Goal: Navigation & Orientation: Find specific page/section

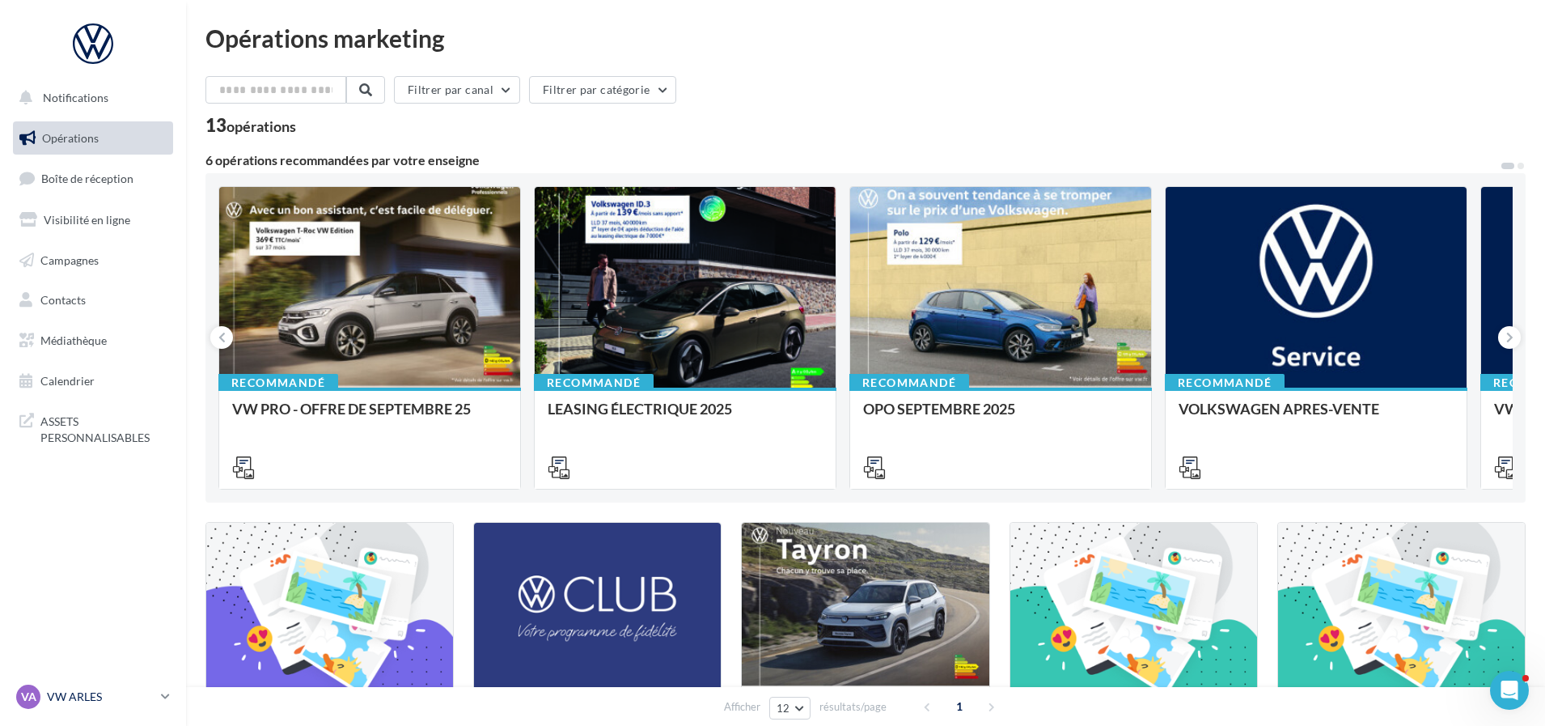
click at [162, 703] on icon at bounding box center [165, 696] width 9 height 14
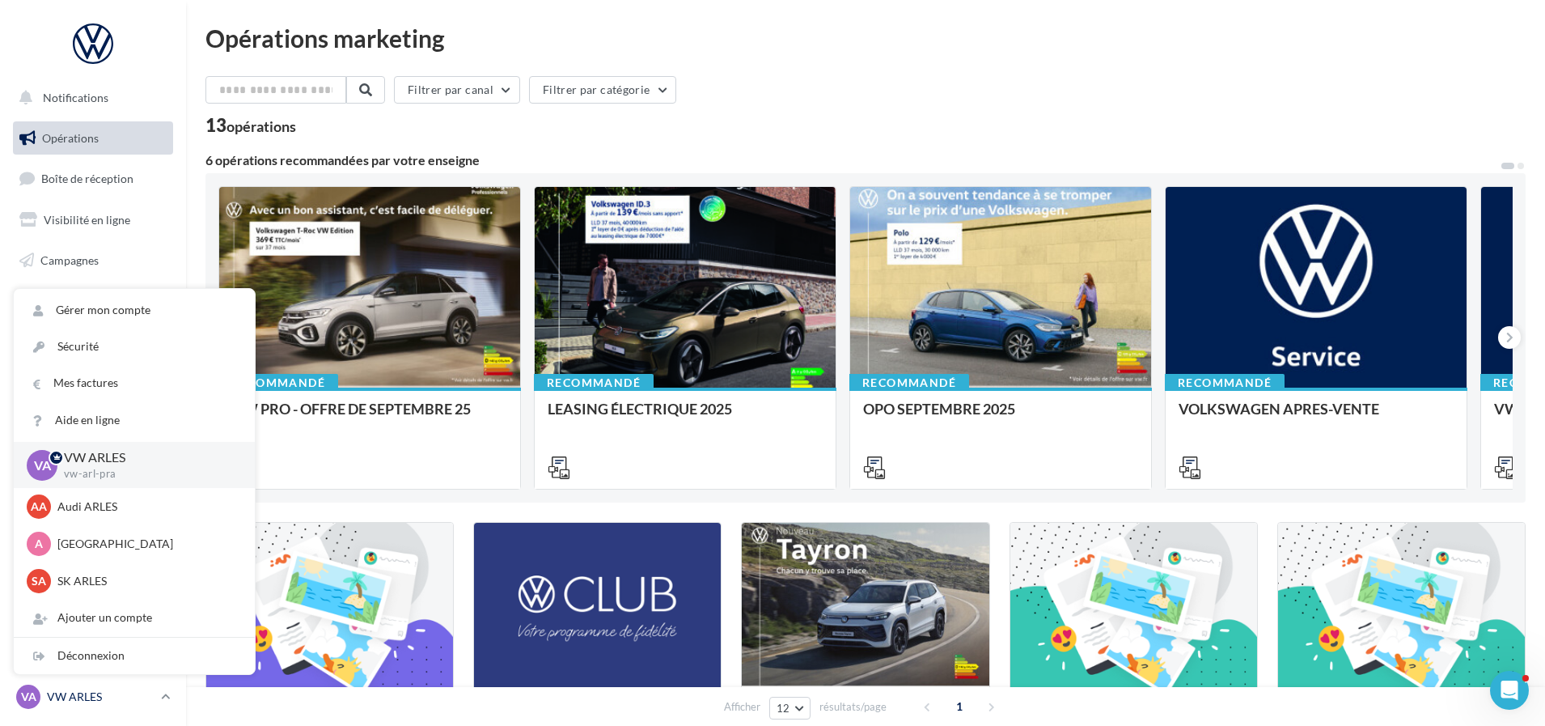
click at [139, 704] on div "VA VW ARLES vw-arl-pra" at bounding box center [85, 696] width 138 height 24
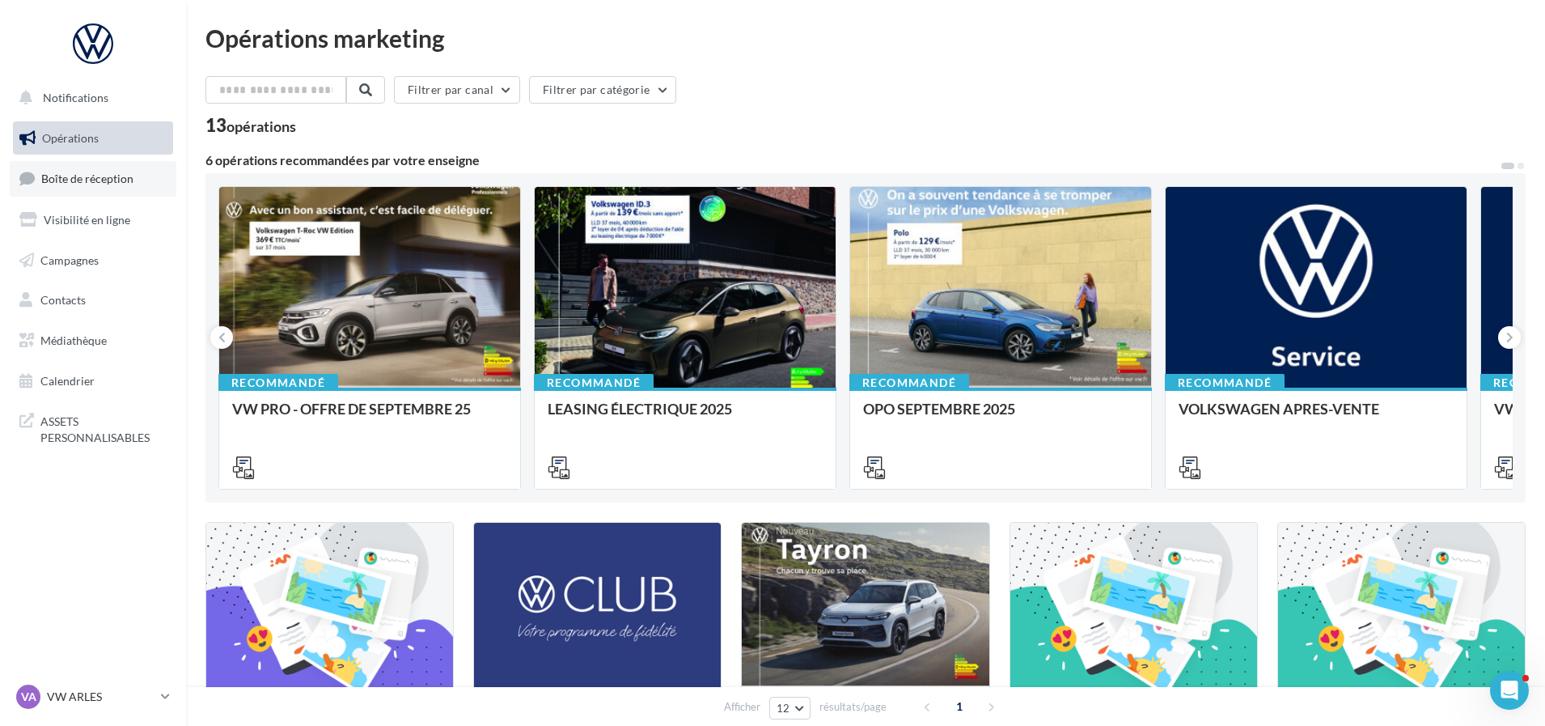
click at [102, 180] on span "Boîte de réception" at bounding box center [87, 178] width 92 height 14
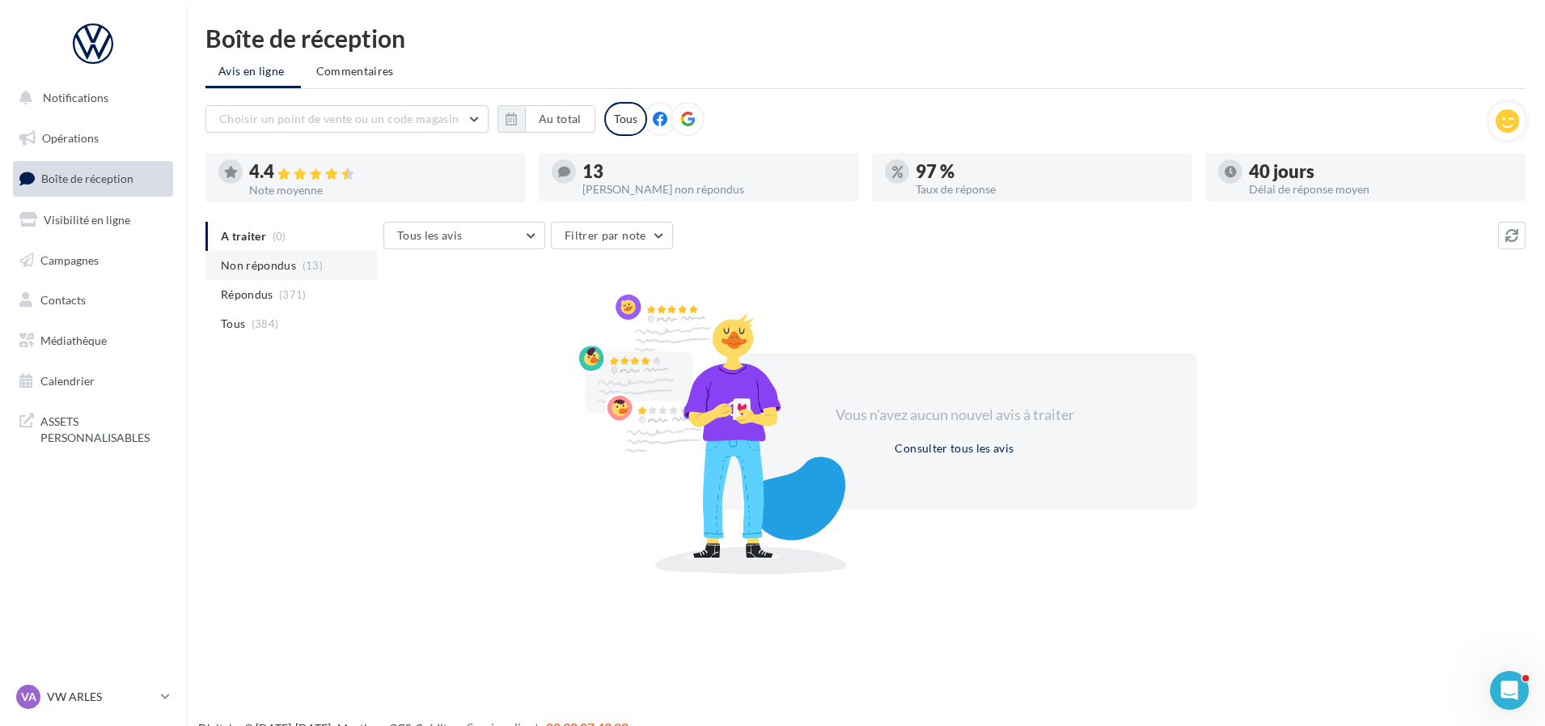
click at [263, 257] on span "Non répondus" at bounding box center [258, 265] width 75 height 16
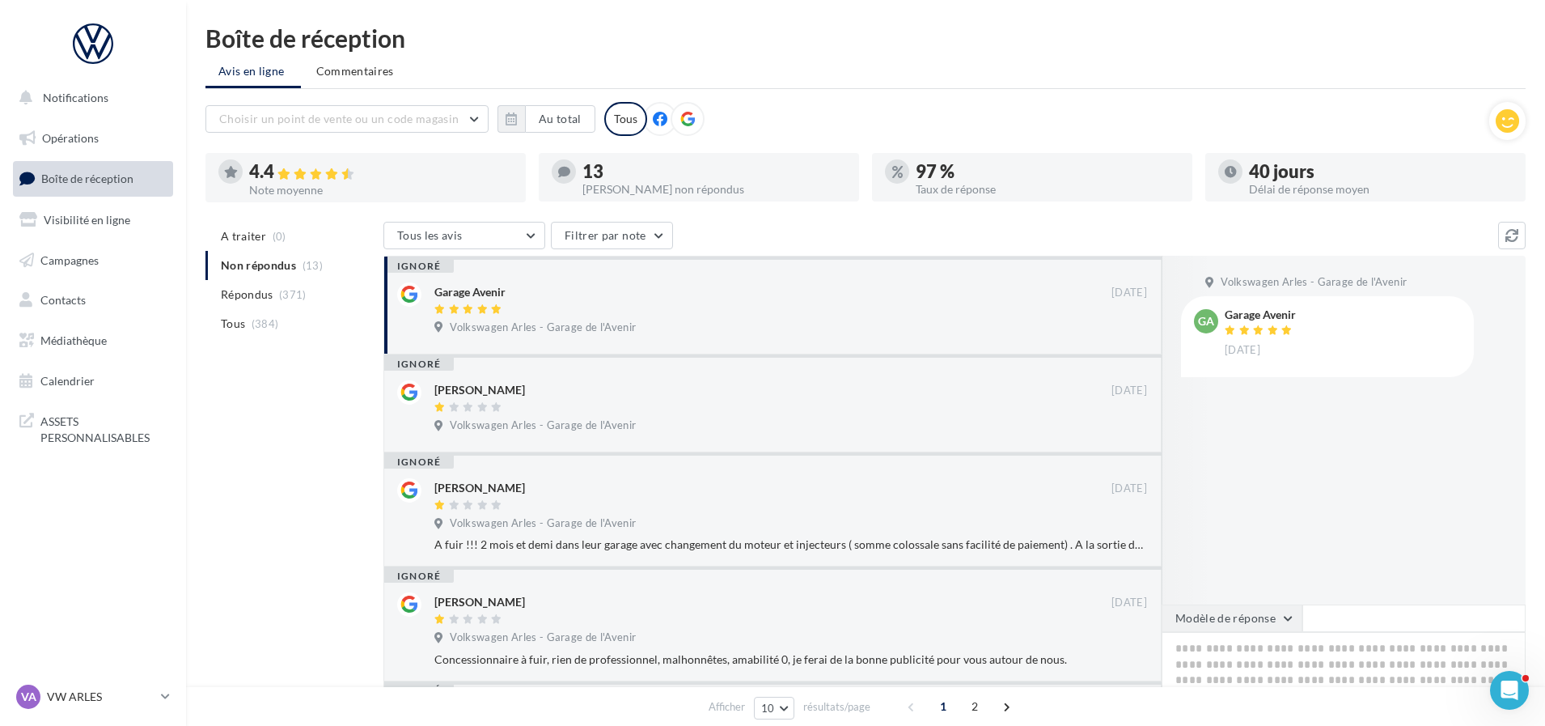
click at [1292, 616] on button "Modèle de réponse" at bounding box center [1231, 617] width 141 height 27
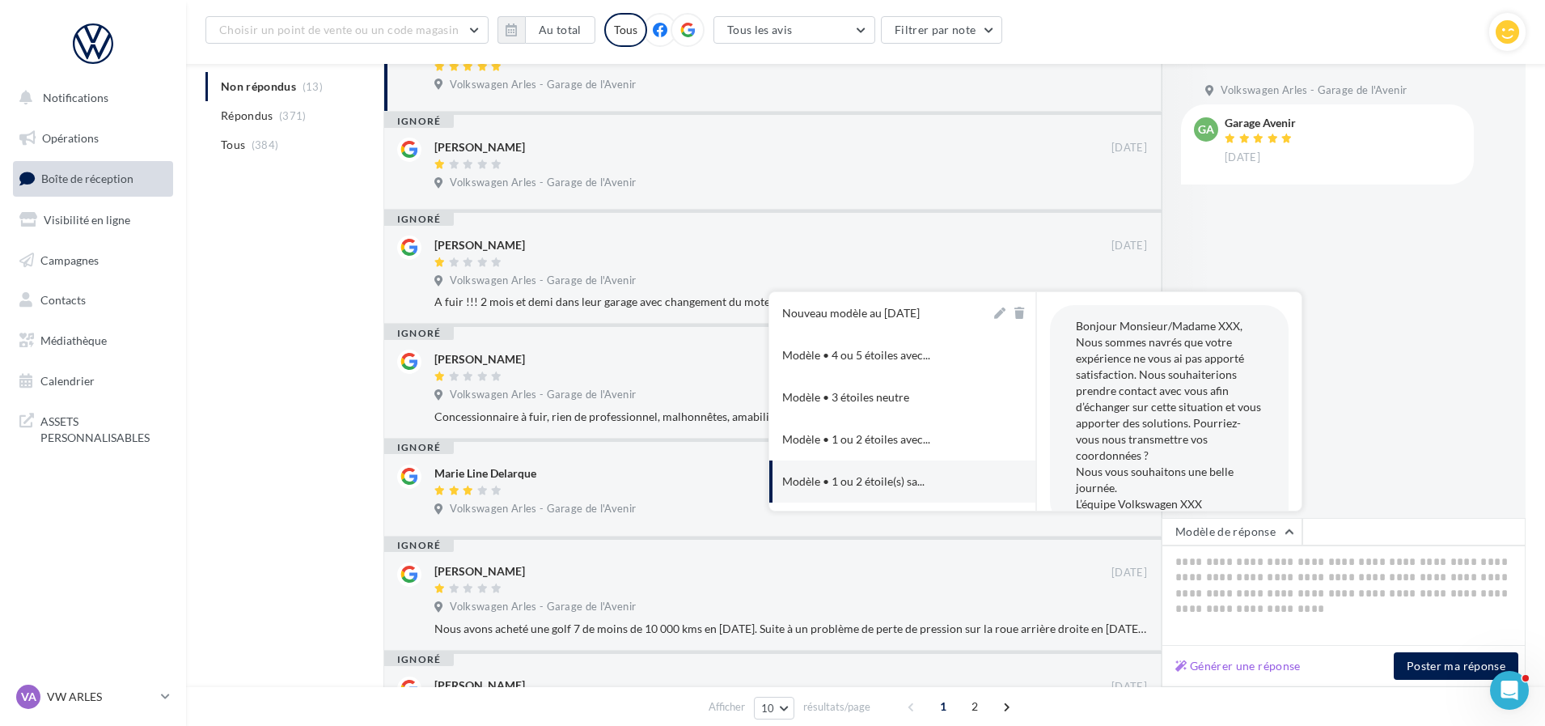
scroll to position [336, 0]
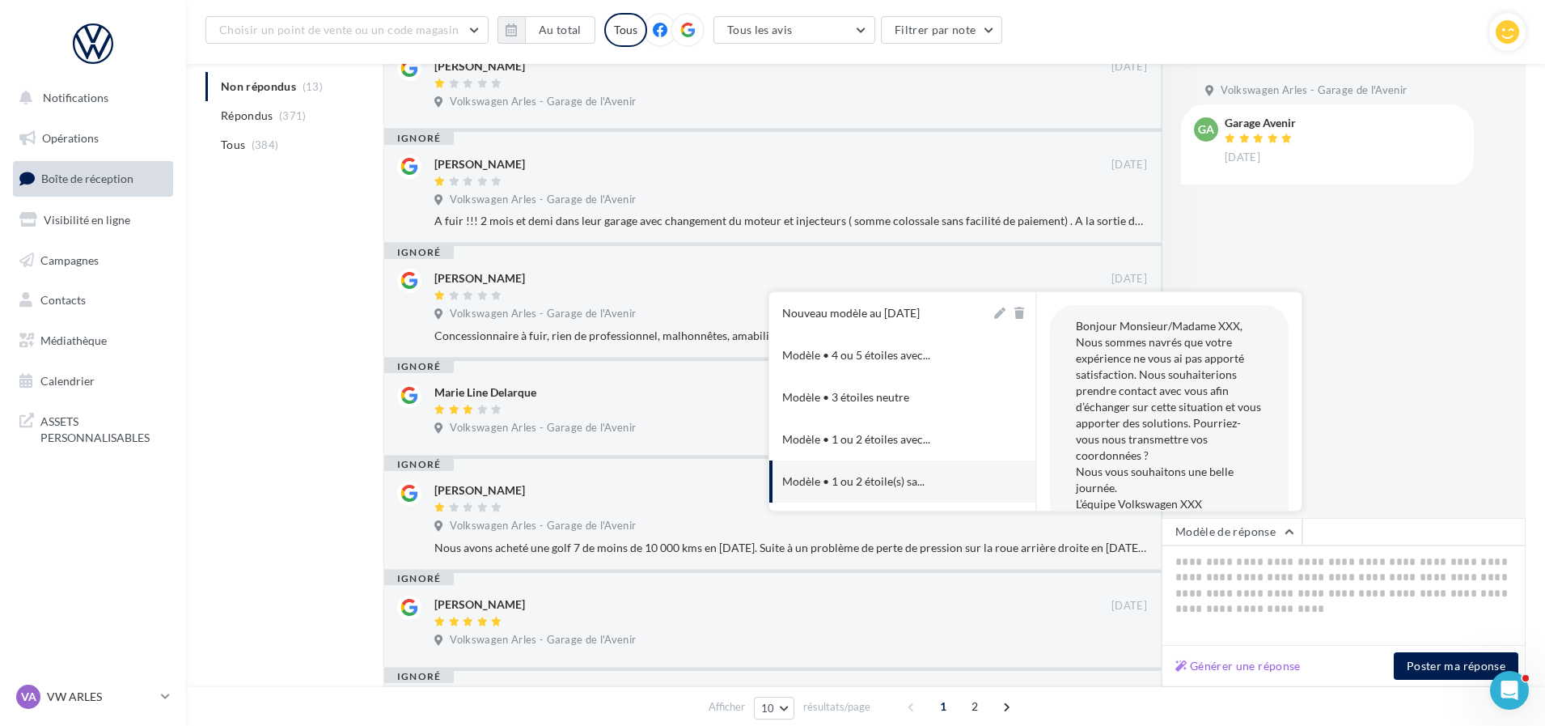
click at [1478, 348] on div "Volkswagen Arles - Garage de l'Avenir GA Garage Avenir 01/04/2022" at bounding box center [1343, 291] width 364 height 454
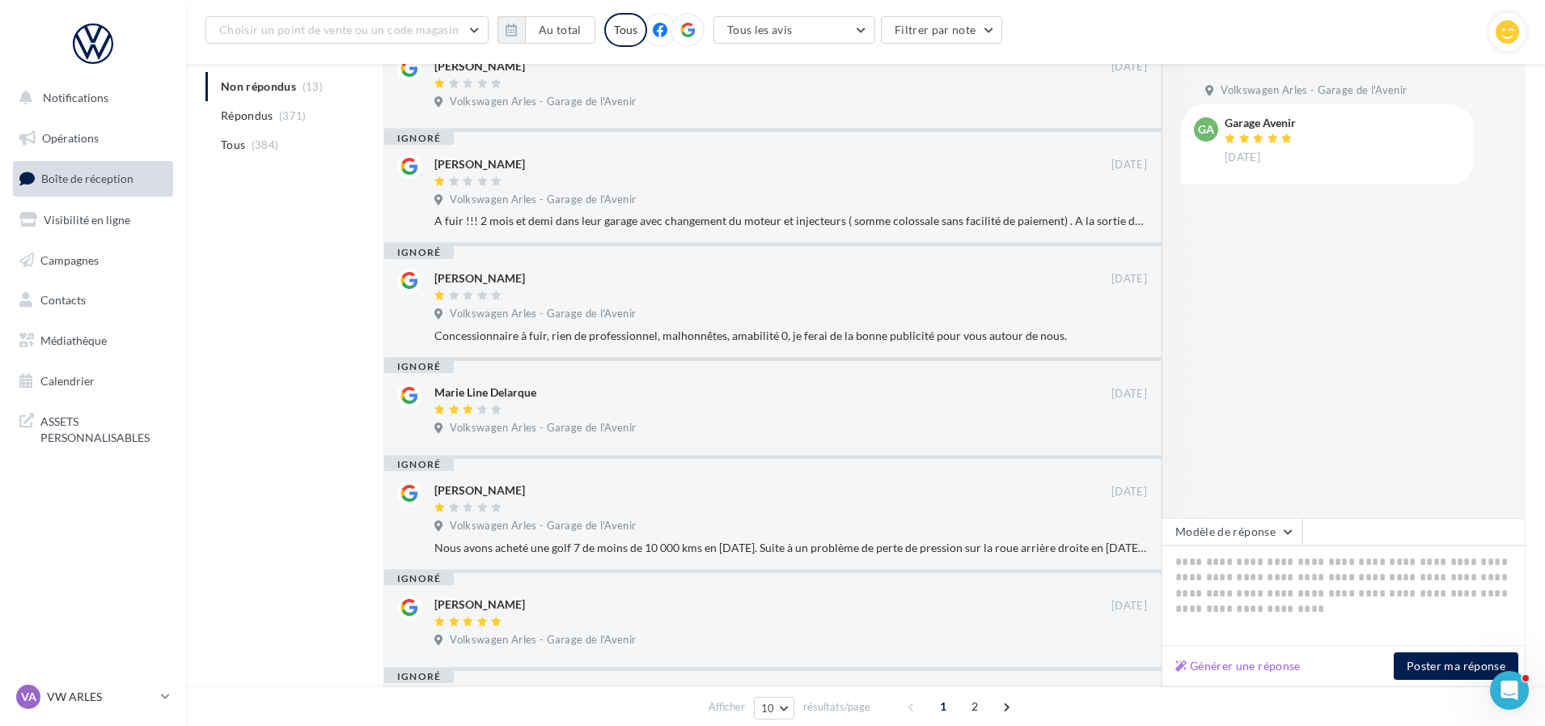
click at [144, 670] on nav "Notifications Opérations Boîte de réception Visibilité en ligne Campagnes Conta…" at bounding box center [93, 363] width 186 height 726
click at [87, 144] on span "Opérations" at bounding box center [70, 138] width 57 height 14
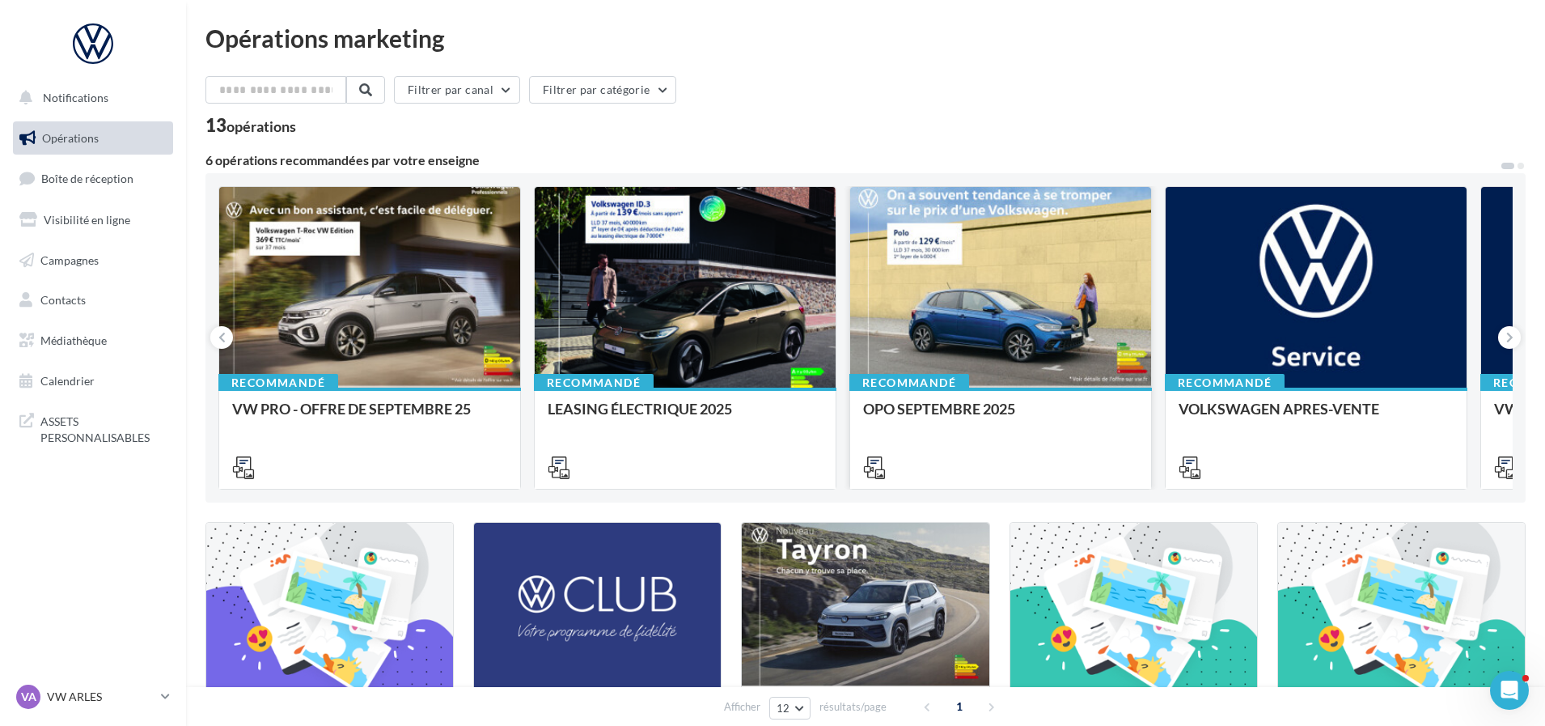
click at [998, 321] on div at bounding box center [1000, 288] width 301 height 202
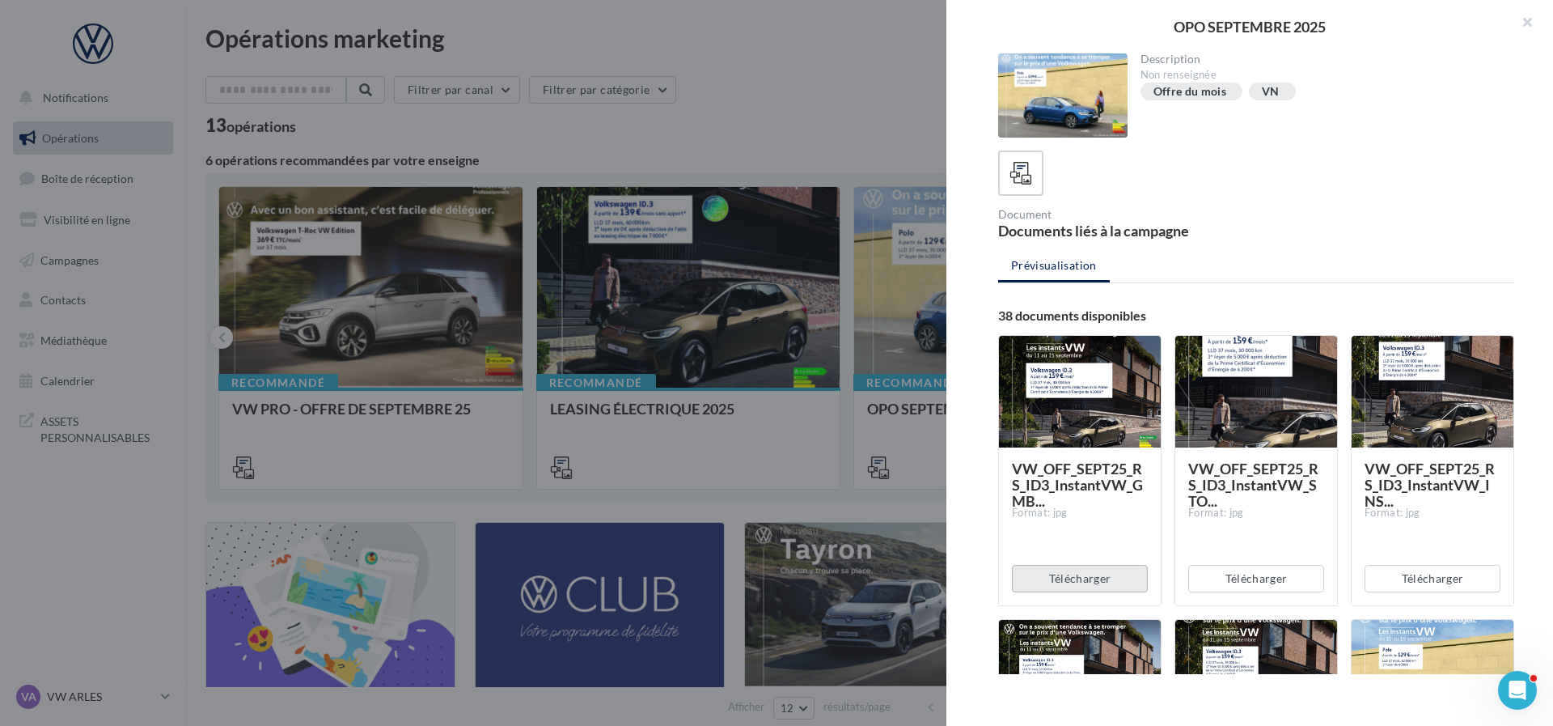
click at [1101, 577] on button "Télécharger" at bounding box center [1080, 578] width 136 height 27
click at [650, 127] on div at bounding box center [776, 363] width 1553 height 726
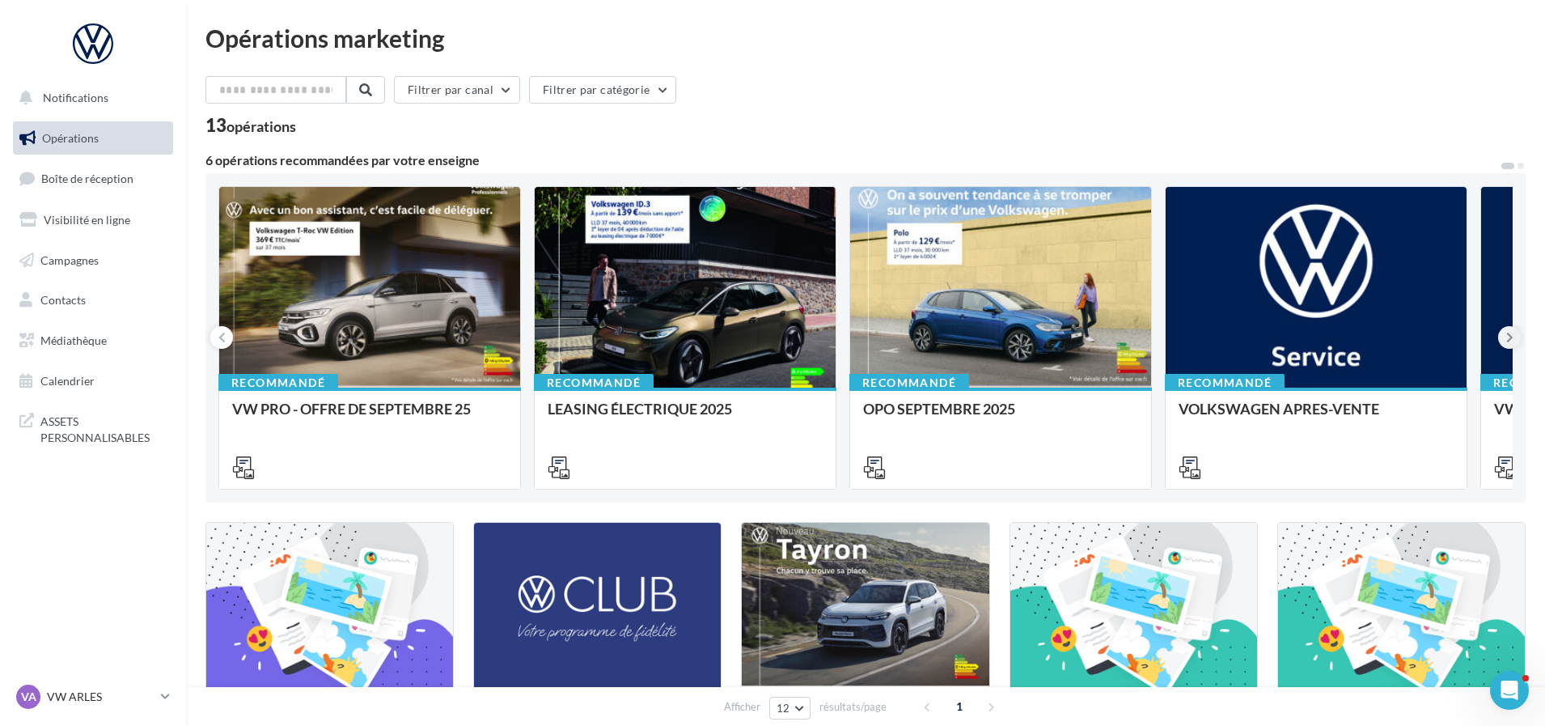
click at [1508, 332] on icon at bounding box center [1509, 337] width 7 height 16
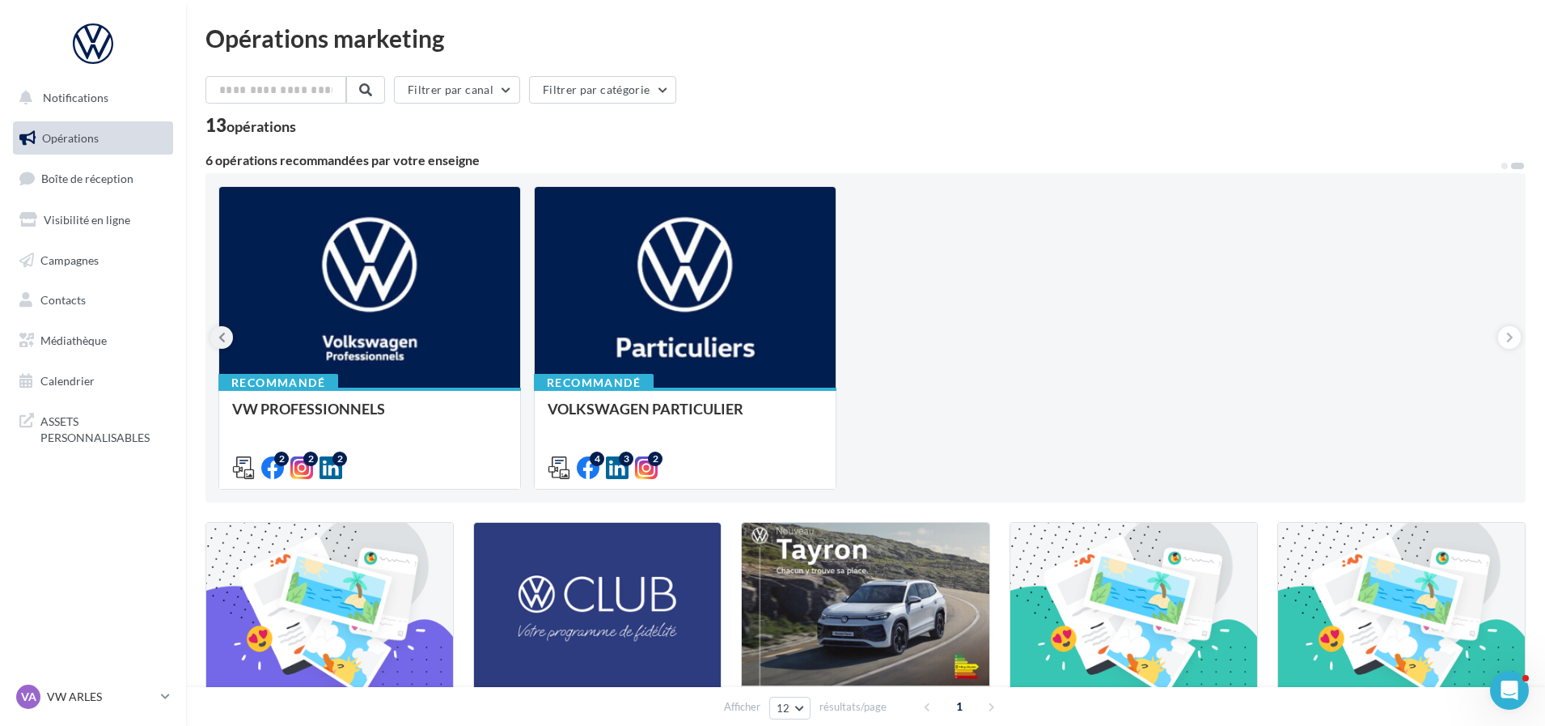
click at [228, 336] on button at bounding box center [221, 337] width 23 height 23
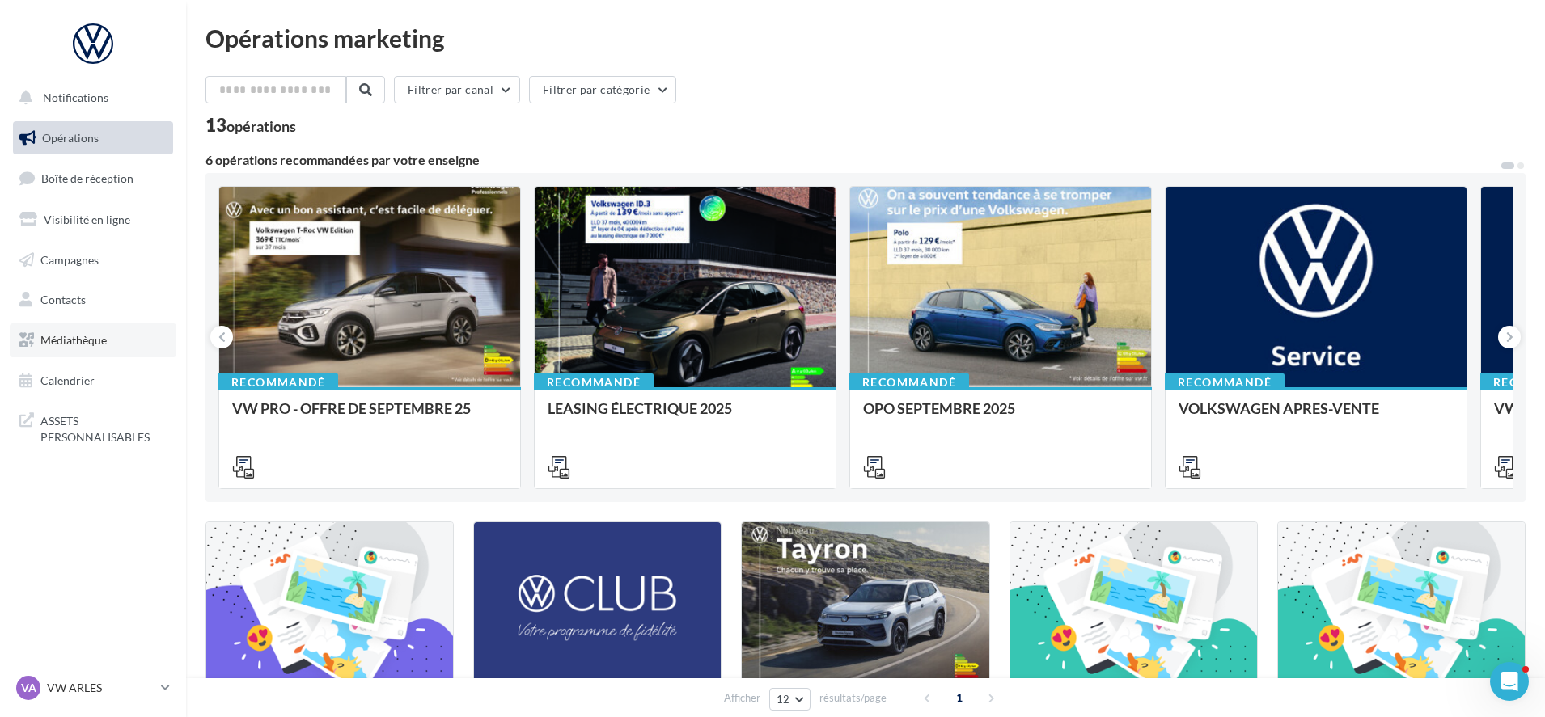
click at [108, 343] on link "Médiathèque" at bounding box center [93, 341] width 167 height 34
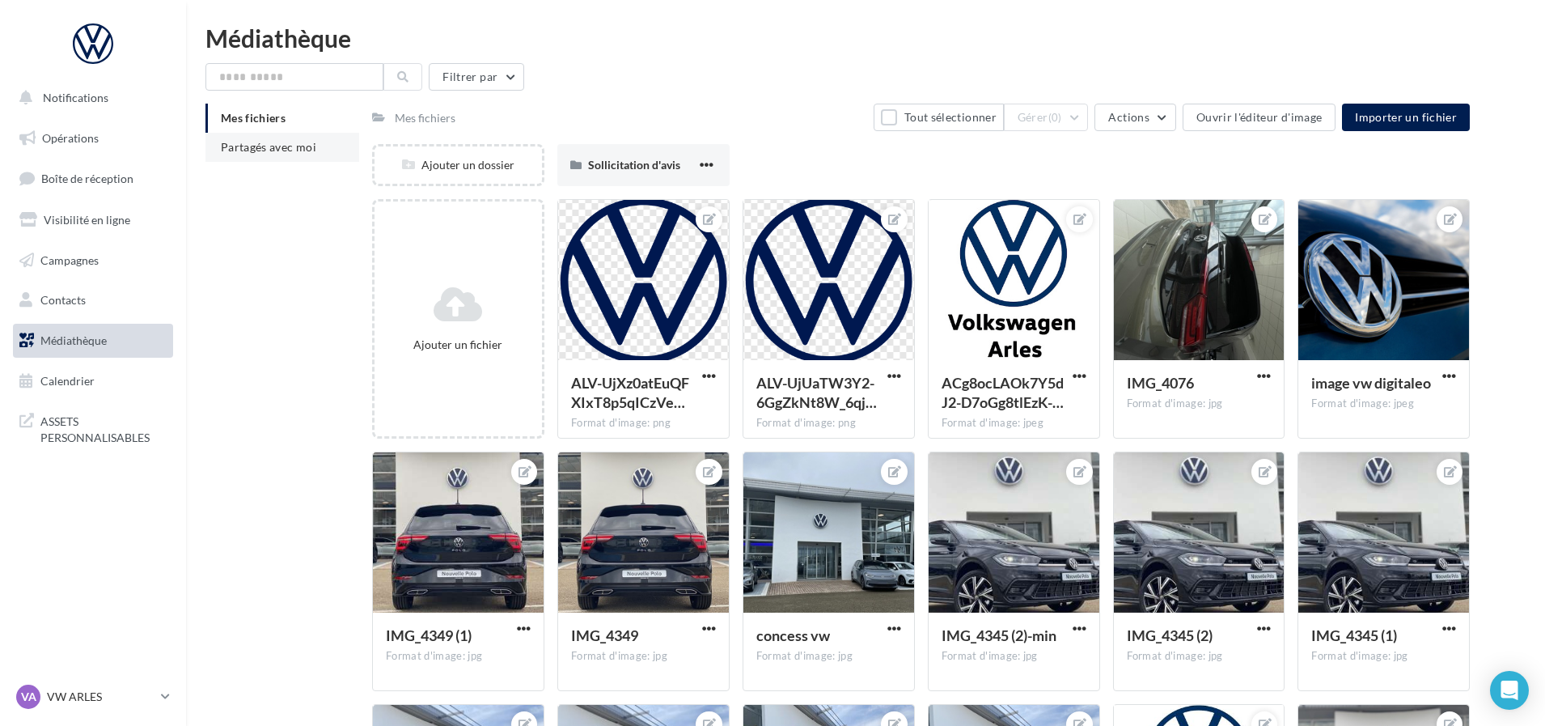
click at [302, 146] on span "Partagés avec moi" at bounding box center [268, 147] width 95 height 14
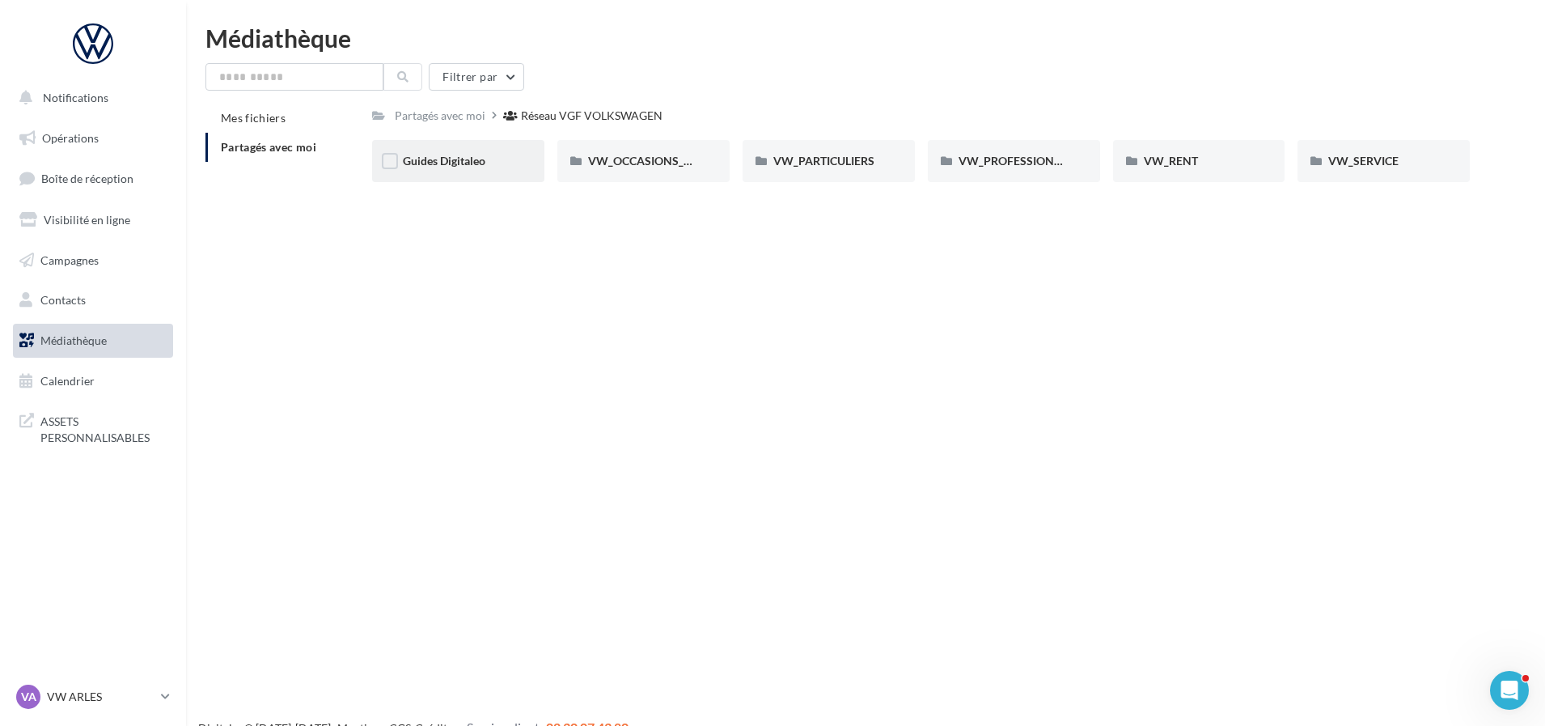
click at [463, 170] on div "Guides Digitaleo" at bounding box center [458, 161] width 172 height 42
click at [845, 169] on div "VW_PARTICULIERS" at bounding box center [828, 161] width 111 height 16
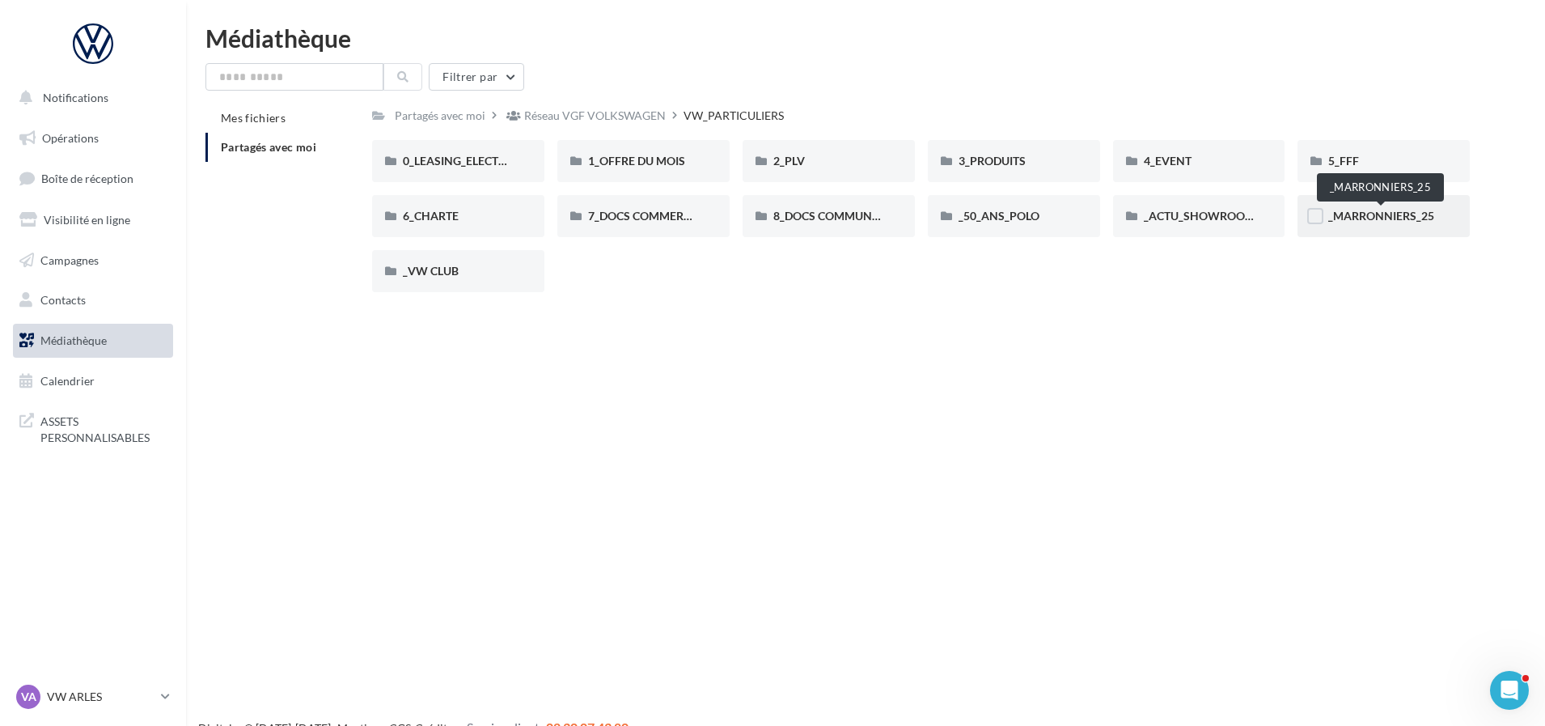
click at [1390, 220] on span "_MARRONNIERS_25" at bounding box center [1381, 216] width 106 height 14
click at [638, 174] on div "1_OFFRE DU MOIS" at bounding box center [643, 161] width 172 height 42
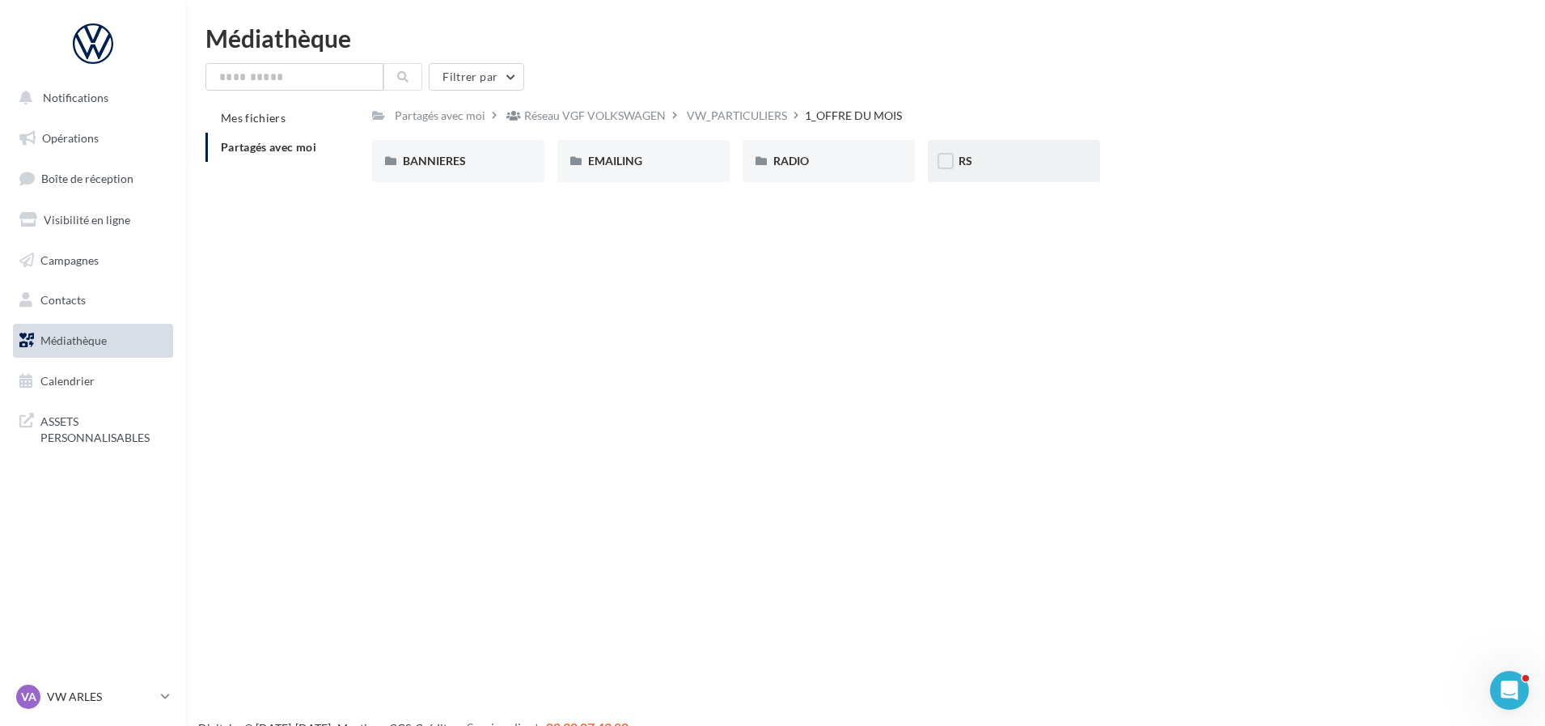
click at [994, 171] on div "RS" at bounding box center [1014, 161] width 172 height 42
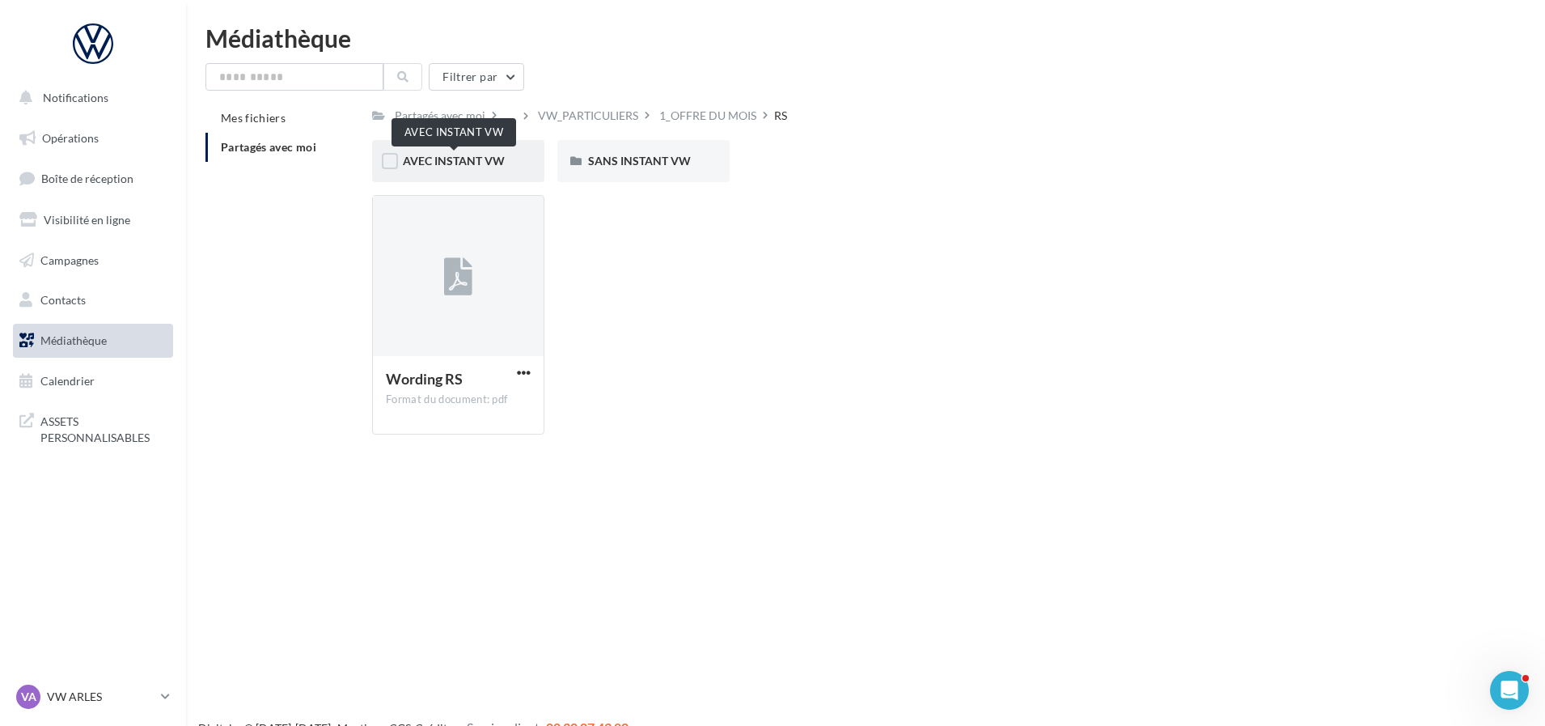
click at [468, 162] on span "AVEC INSTANT VW" at bounding box center [454, 161] width 102 height 14
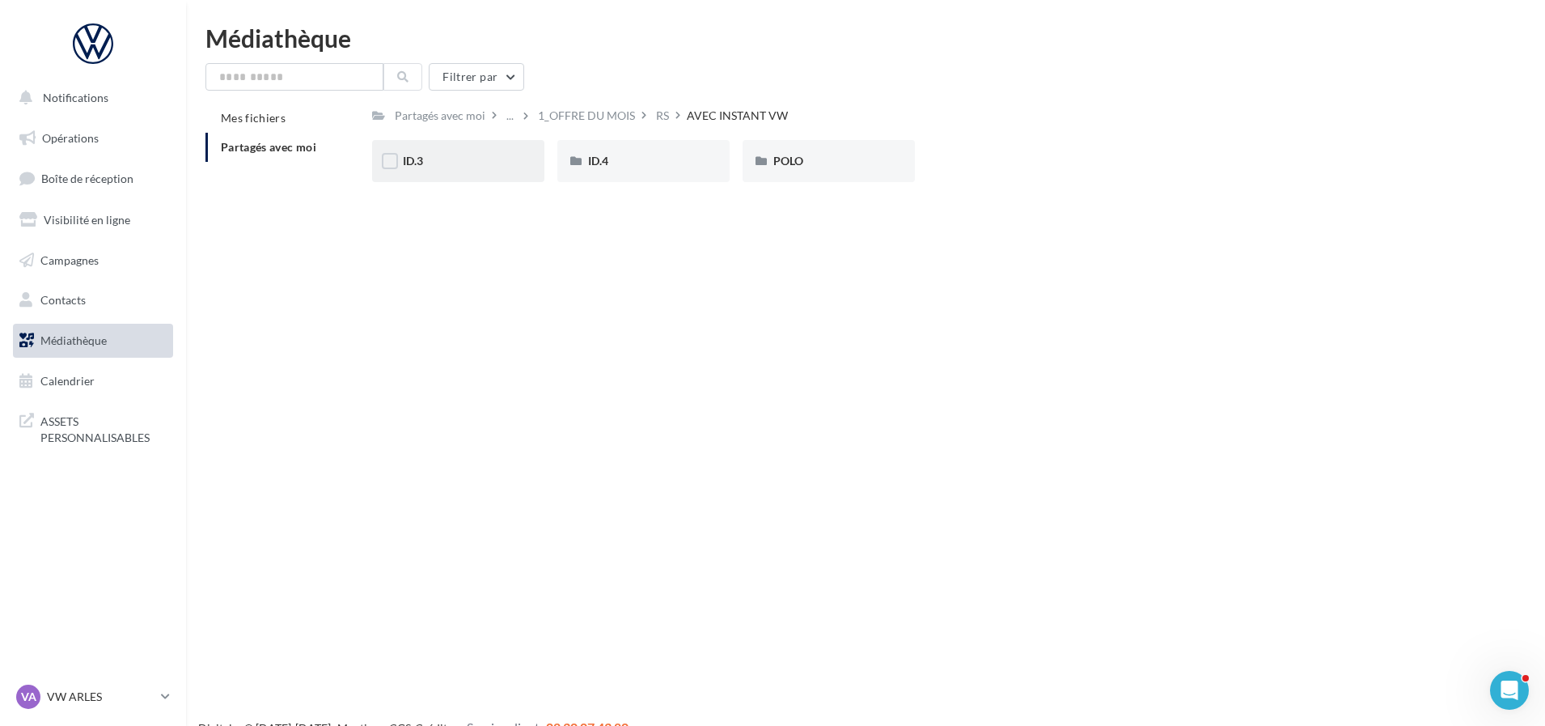
click at [479, 160] on div "ID.3" at bounding box center [458, 161] width 111 height 16
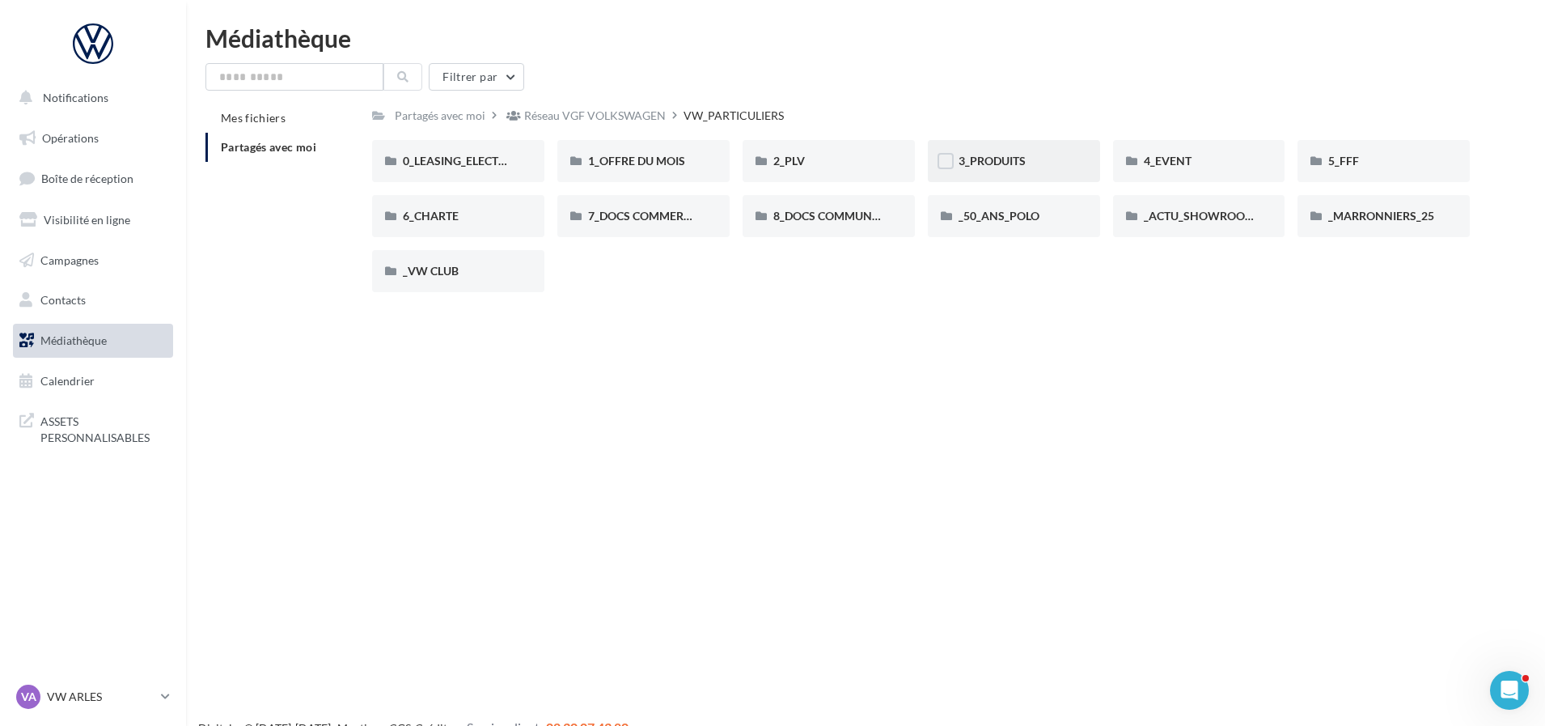
click at [1032, 167] on div "3_PRODUITS" at bounding box center [1013, 161] width 111 height 16
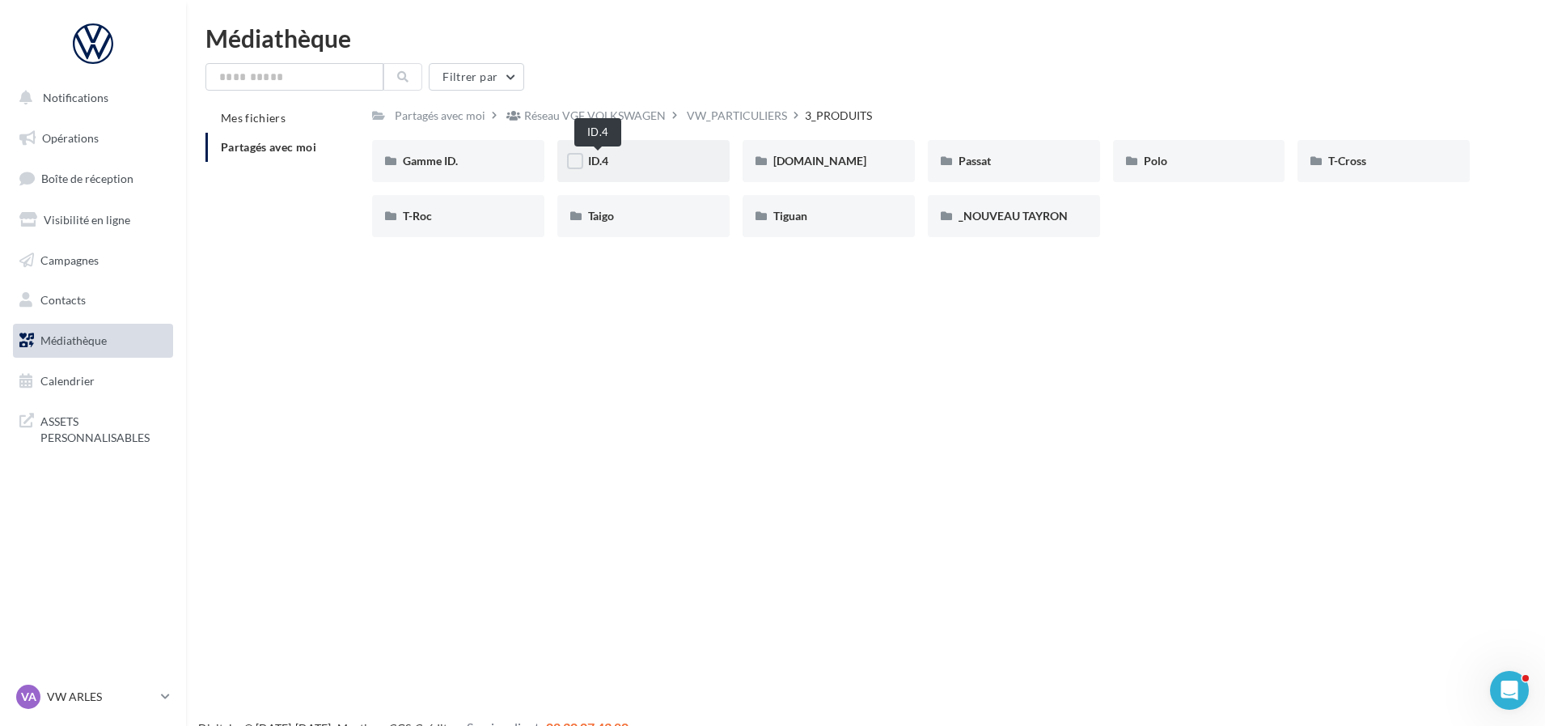
click at [597, 168] on div "ID.4" at bounding box center [643, 161] width 111 height 16
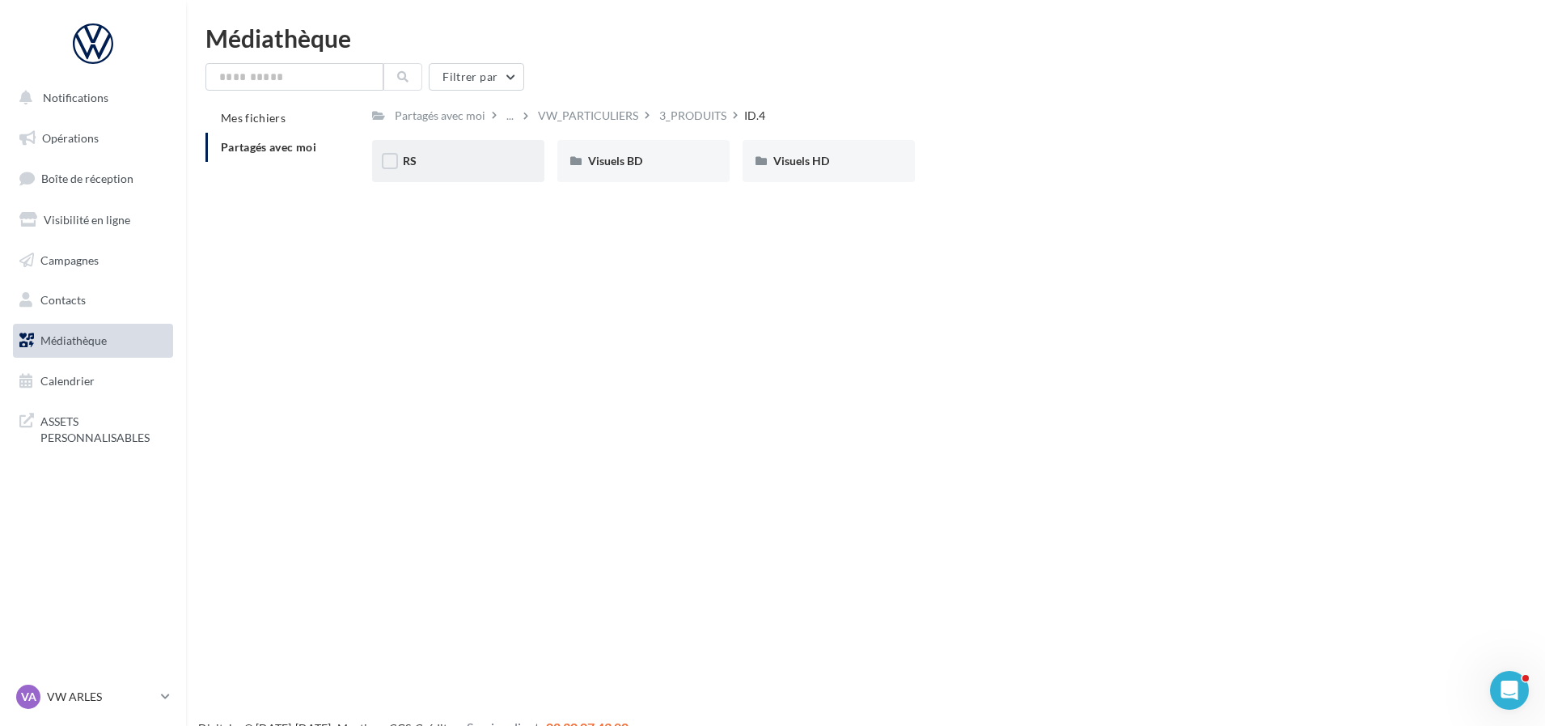
click at [477, 170] on div "RS" at bounding box center [458, 161] width 172 height 42
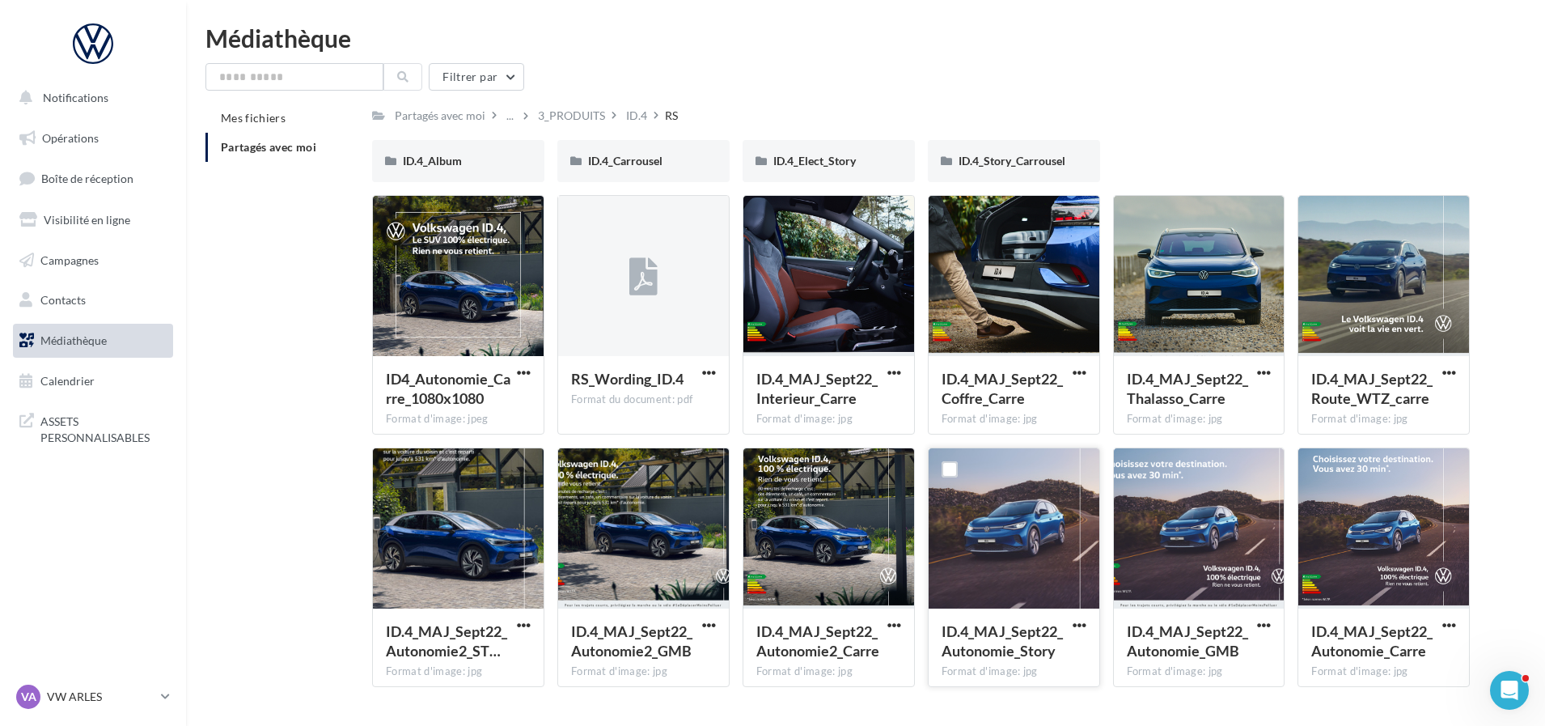
scroll to position [44, 0]
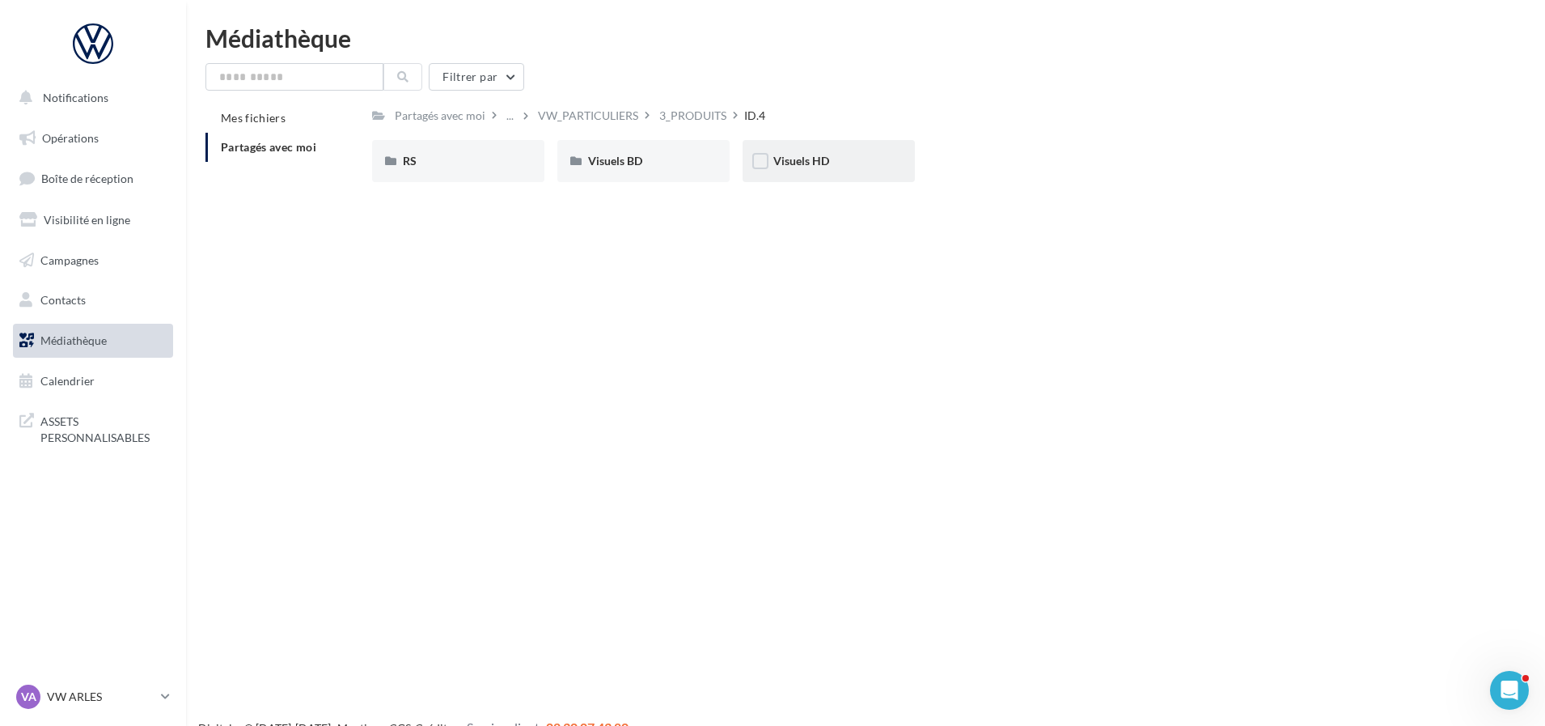
click at [842, 155] on div "Visuels HD" at bounding box center [828, 161] width 111 height 16
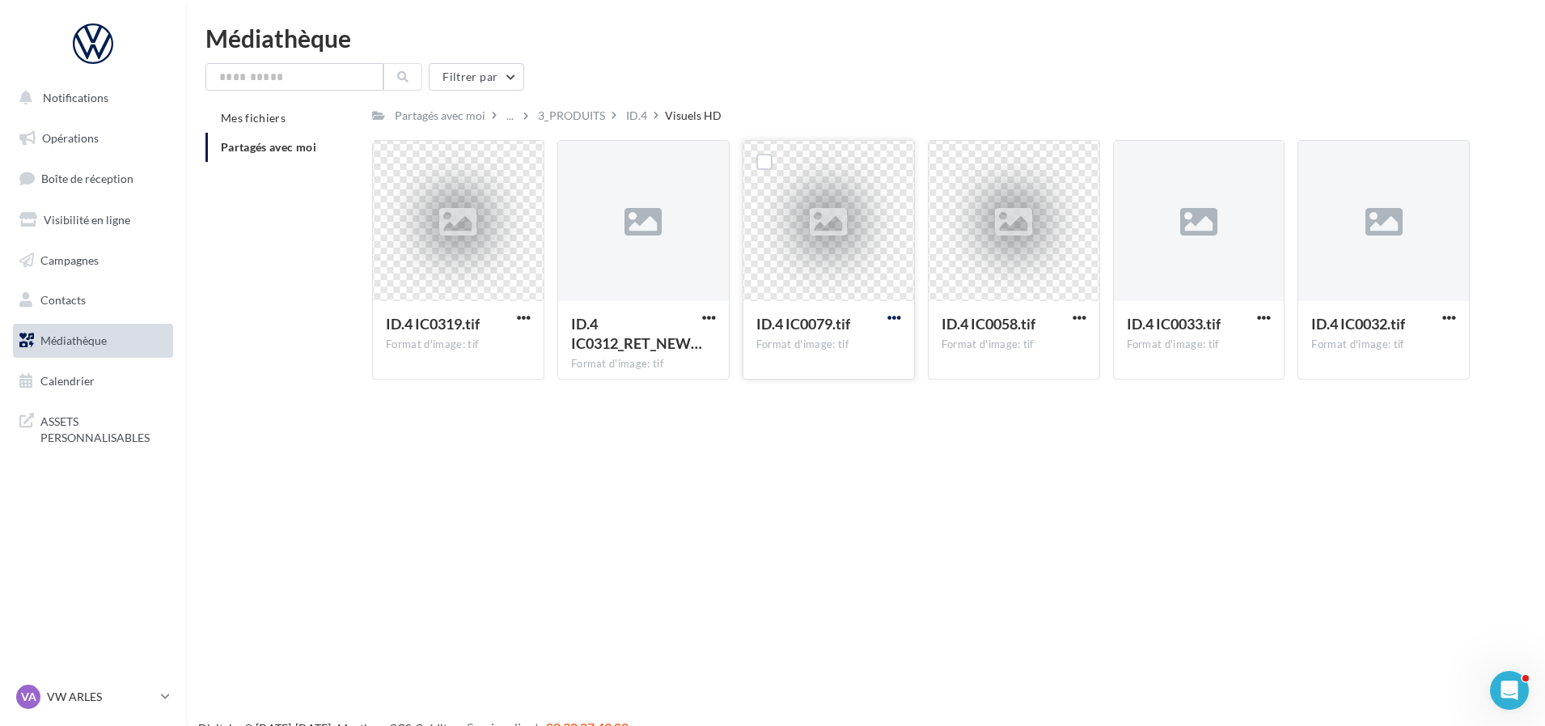
click at [889, 311] on span "button" at bounding box center [894, 318] width 14 height 14
click at [1276, 535] on div "Notifications Opérations Boîte de réception Visibilité en ligne Campagnes Conta…" at bounding box center [772, 389] width 1545 height 726
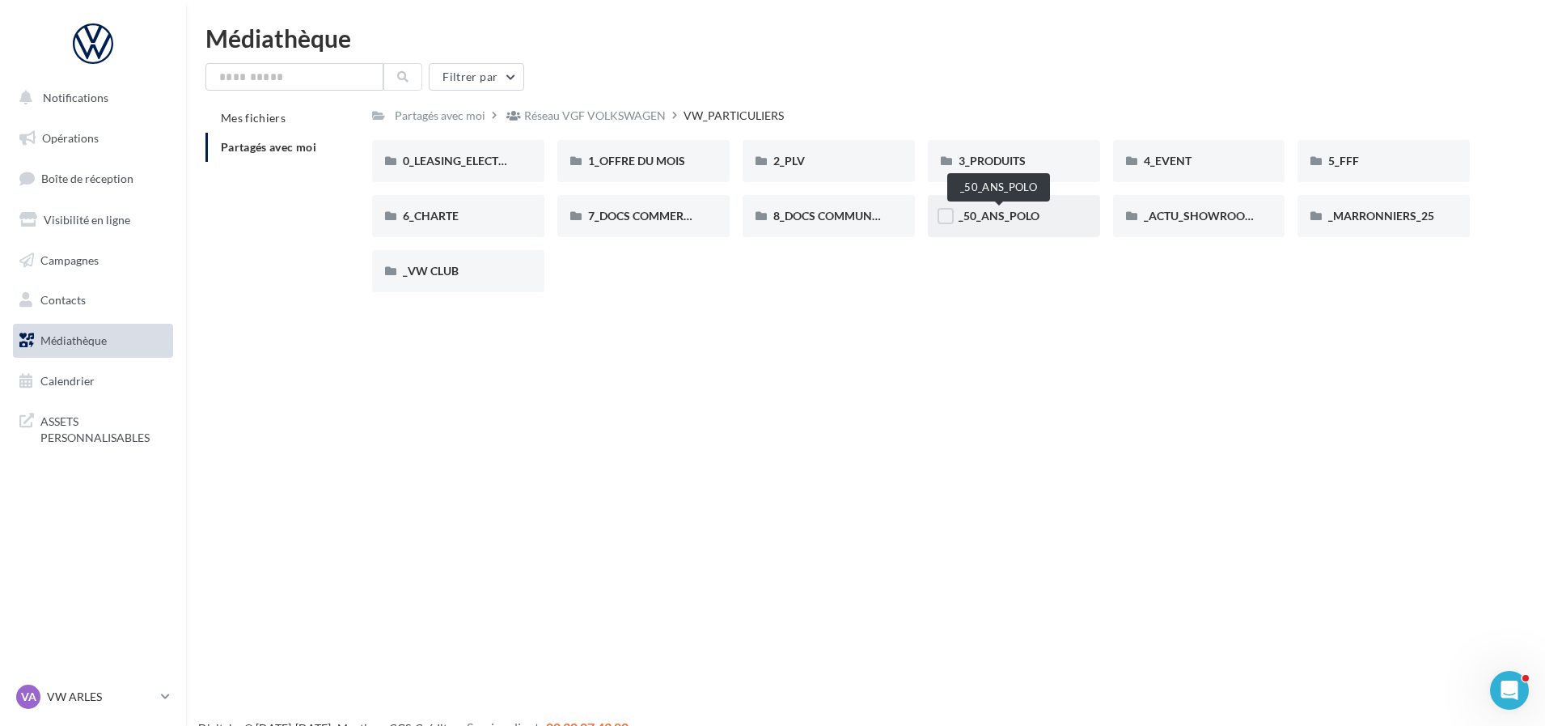
click at [1018, 218] on span "_50_ANS_POLO" at bounding box center [998, 216] width 81 height 14
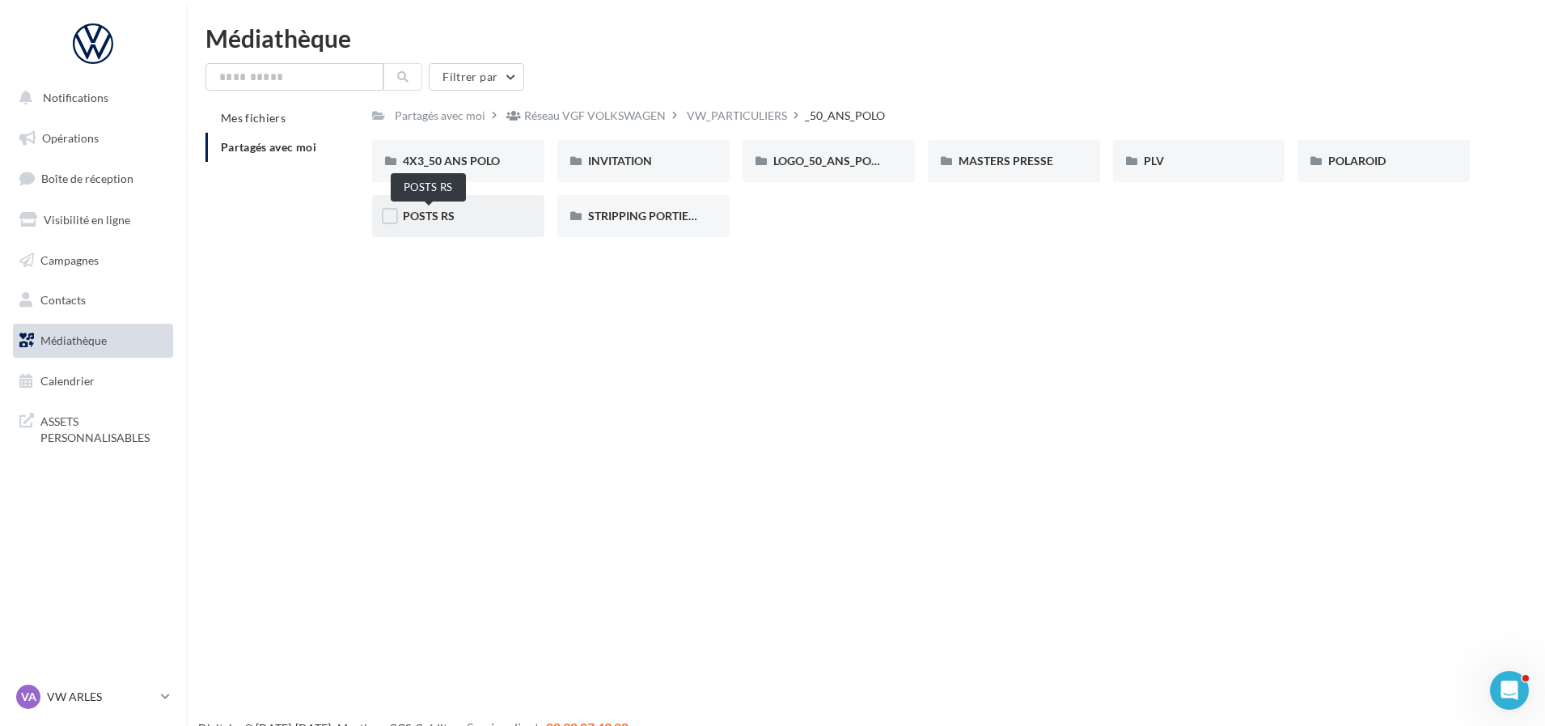
click at [414, 214] on span "POSTS RS" at bounding box center [429, 216] width 52 height 14
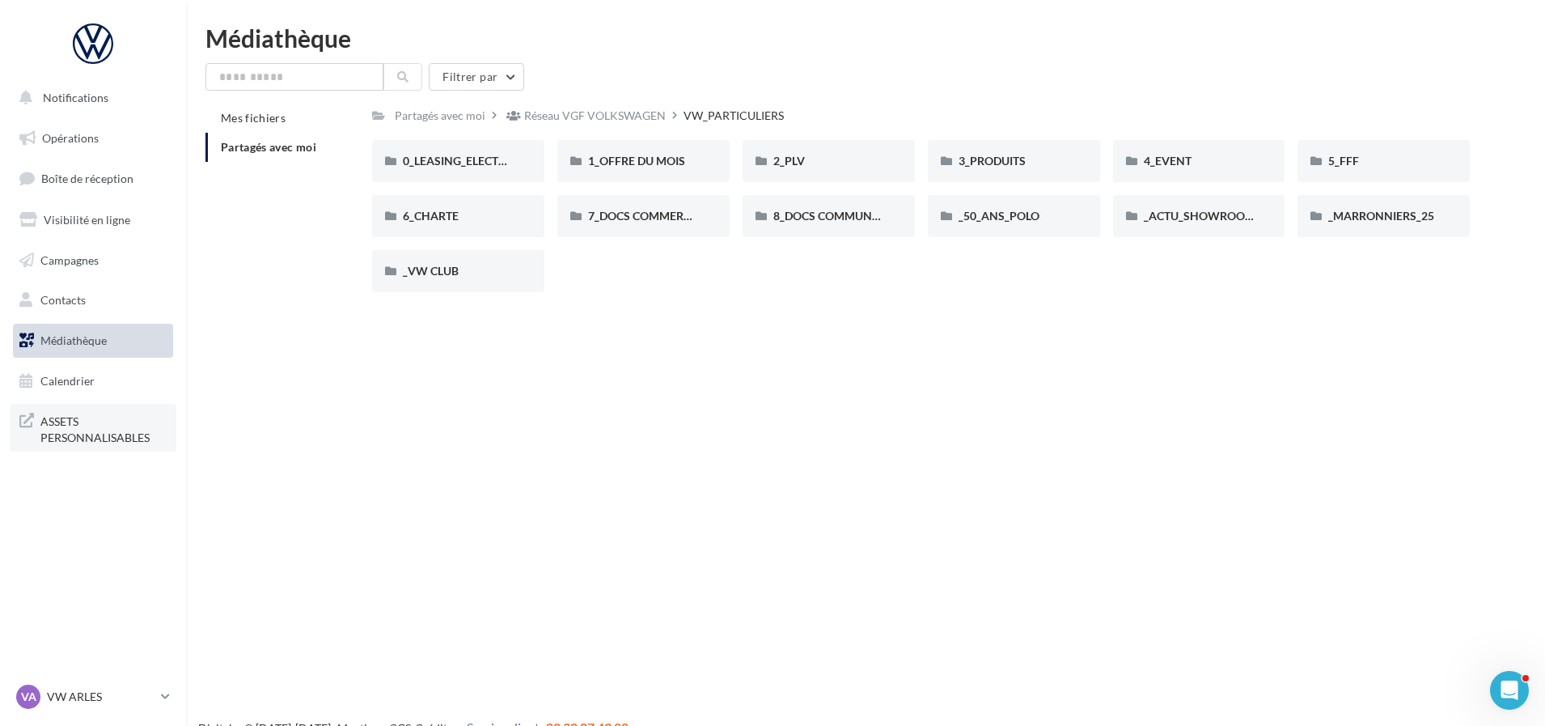
click at [87, 434] on span "ASSETS PERSONNALISABLES" at bounding box center [103, 427] width 126 height 35
click at [95, 310] on link "Contacts" at bounding box center [93, 300] width 167 height 34
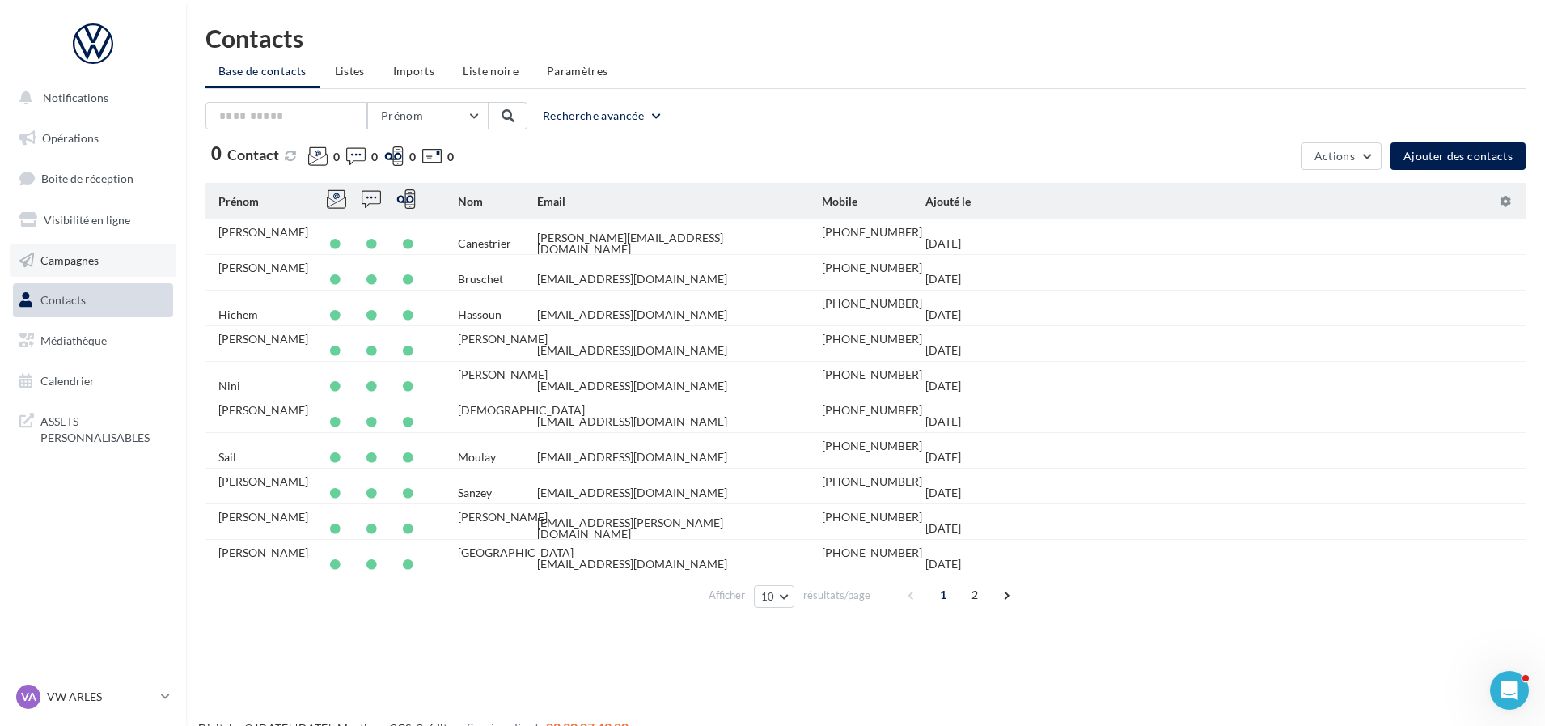
click at [113, 256] on link "Campagnes" at bounding box center [93, 260] width 167 height 34
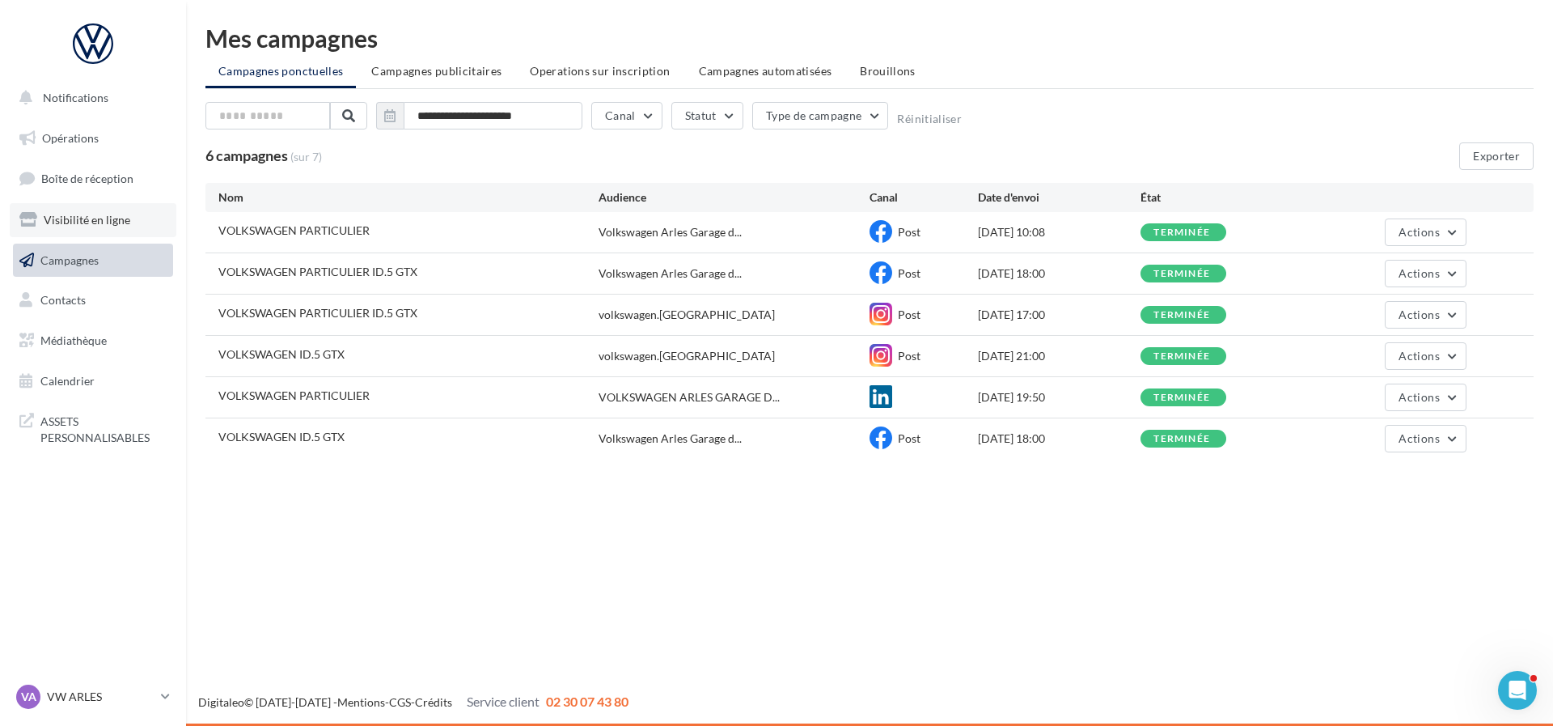
click at [63, 215] on span "Visibilité en ligne" at bounding box center [87, 220] width 87 height 14
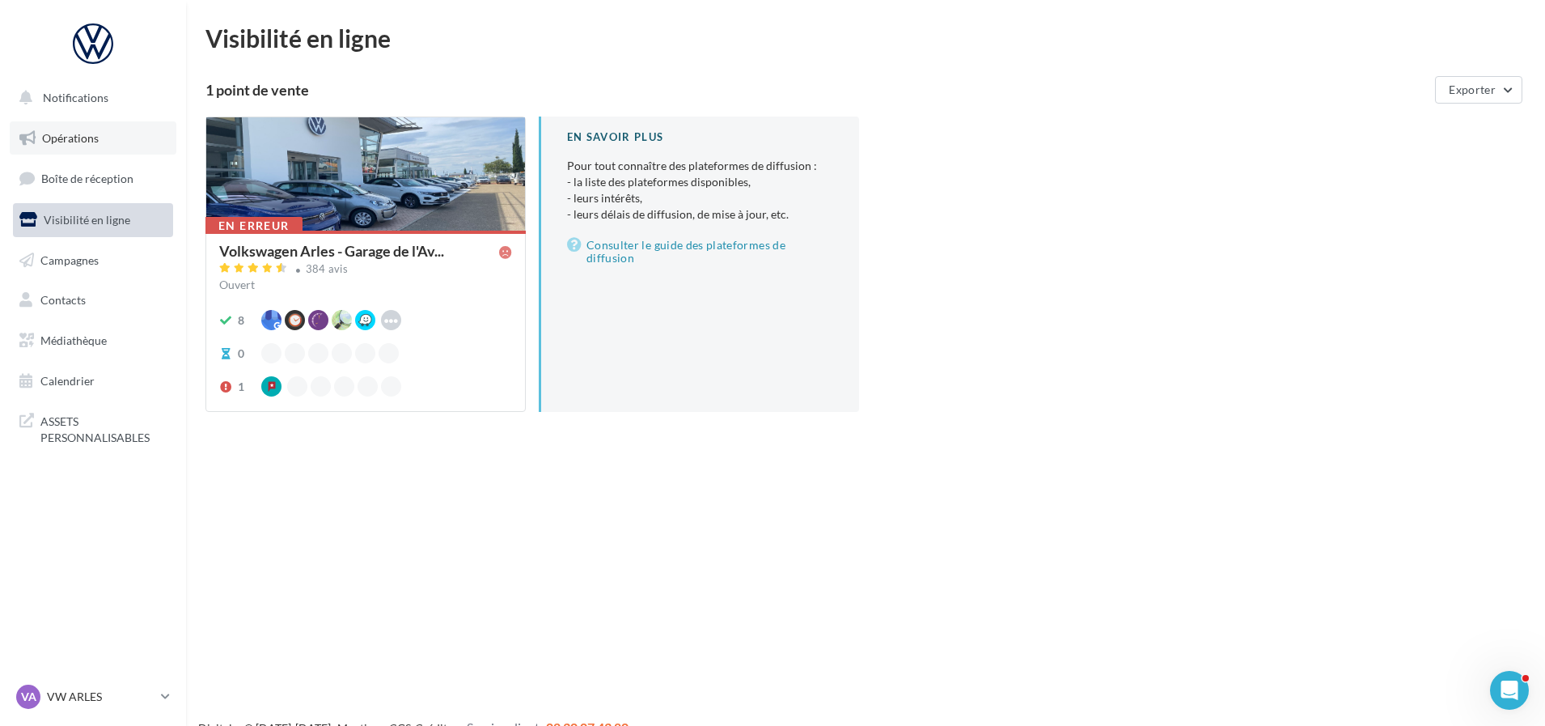
click at [57, 137] on span "Opérations" at bounding box center [70, 138] width 57 height 14
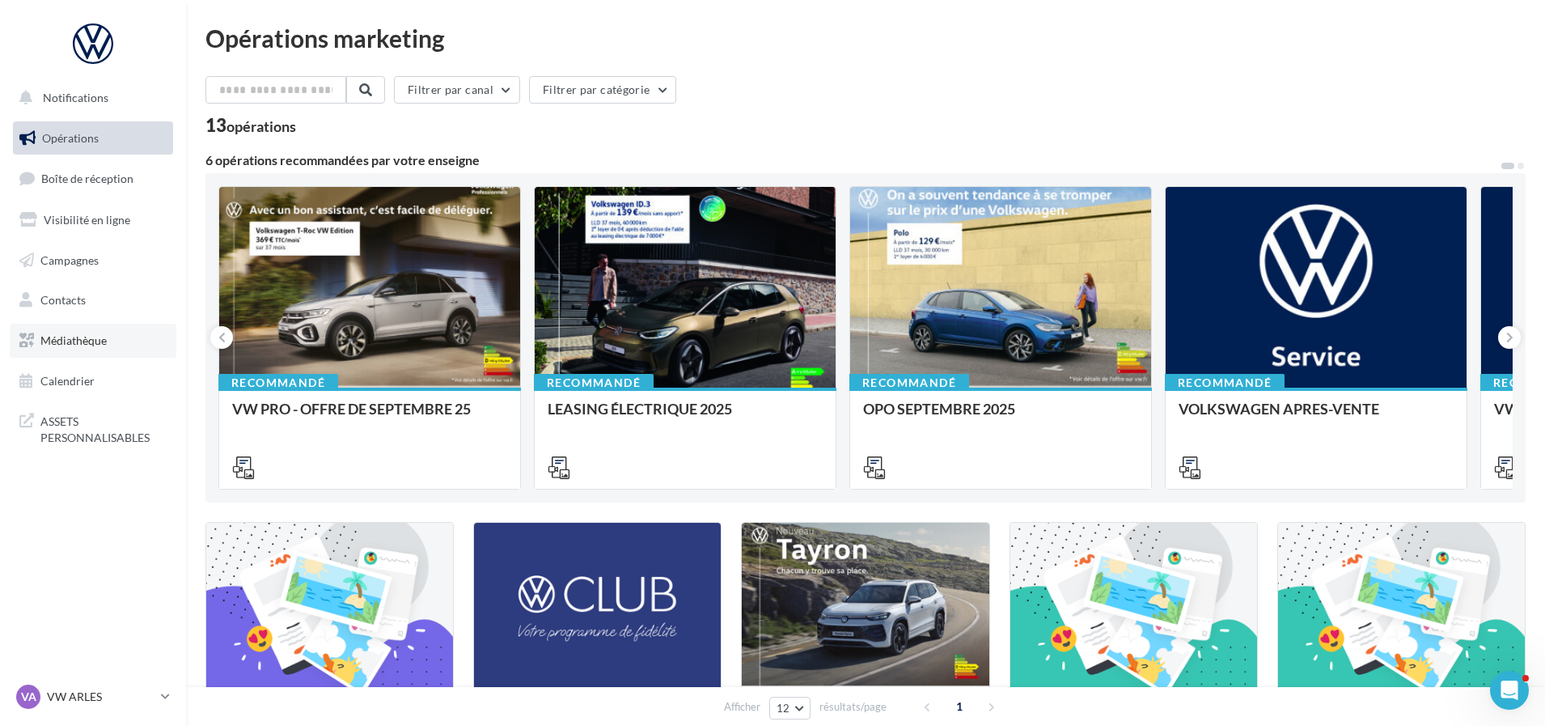
click at [49, 336] on span "Médiathèque" at bounding box center [73, 340] width 66 height 14
